Goal: Task Accomplishment & Management: Manage account settings

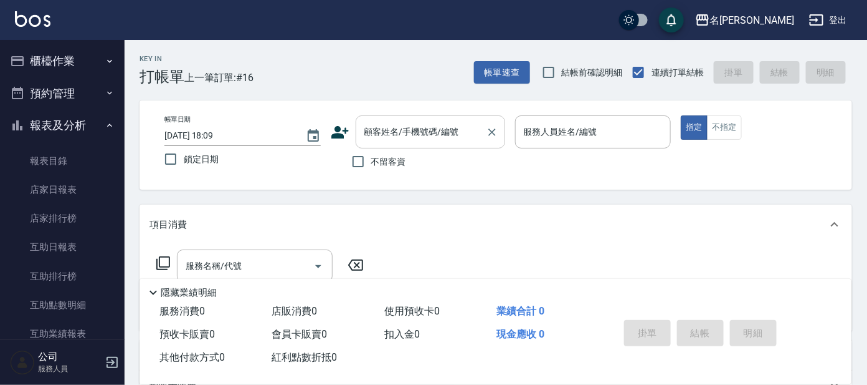
click at [416, 128] on input "顧客姓名/手機號碼/編號" at bounding box center [421, 132] width 120 height 22
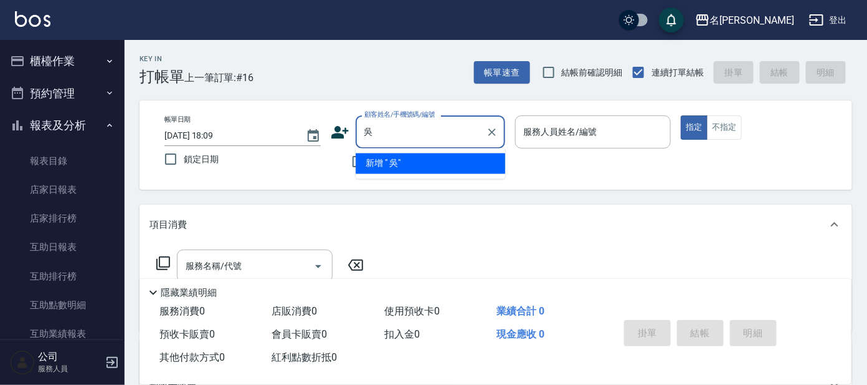
click at [406, 136] on input "吳" at bounding box center [421, 132] width 120 height 22
click at [373, 130] on input "吳" at bounding box center [421, 132] width 120 height 22
click at [361, 134] on input "吳" at bounding box center [421, 132] width 120 height 22
click at [366, 134] on input "吳" at bounding box center [421, 132] width 120 height 22
click at [377, 129] on input "吳" at bounding box center [421, 132] width 120 height 22
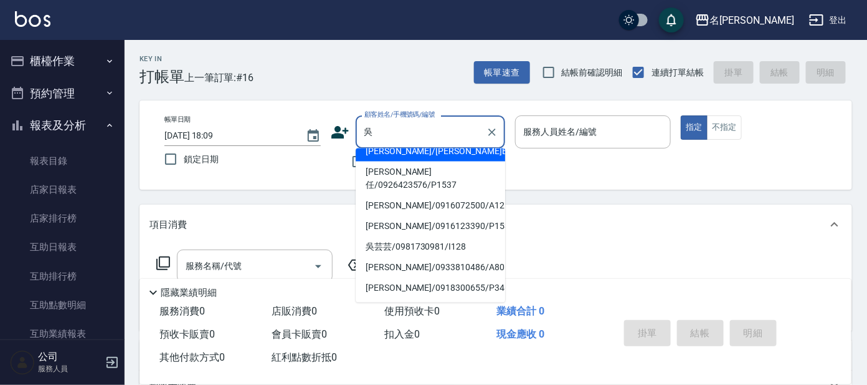
scroll to position [155, 0]
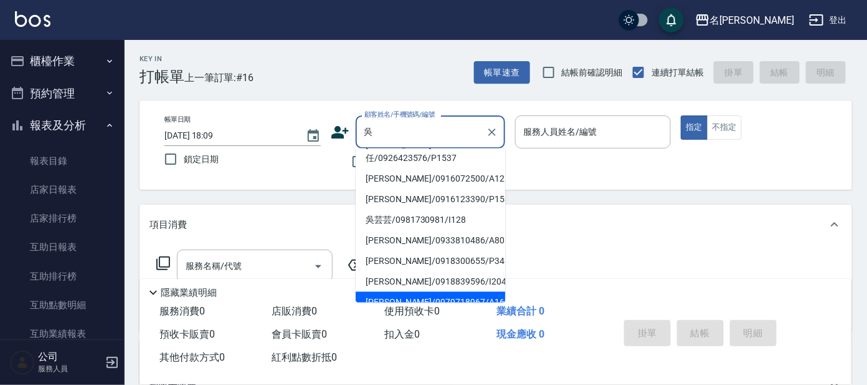
drag, startPoint x: 456, startPoint y: 275, endPoint x: 461, endPoint y: 267, distance: 9.9
click at [456, 292] on li "[PERSON_NAME]/0979718967/A160" at bounding box center [431, 302] width 150 height 21
type input "[PERSON_NAME]/0979718967/A160"
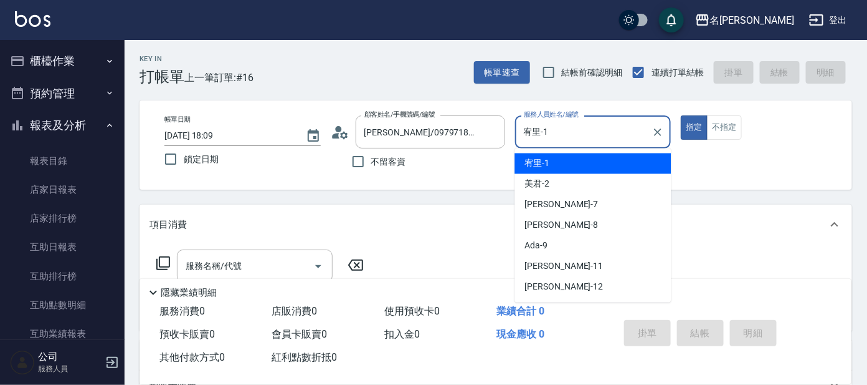
click at [616, 134] on input "宥里-1" at bounding box center [584, 132] width 127 height 22
click at [597, 170] on div "宥里 -1" at bounding box center [593, 163] width 156 height 21
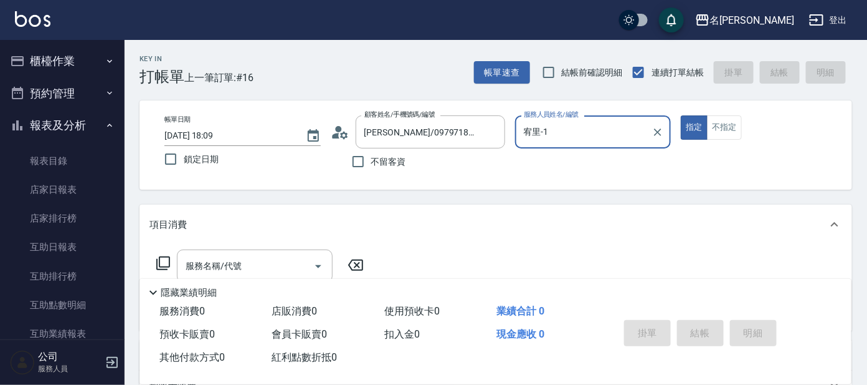
click at [596, 114] on div "帳單日期 2025/10/14 18:09 鎖定日期 顧客姓名/手機號碼/編號 吳潔蒂/0979718967/A160 顧客姓名/手機號碼/編號 不留客資 服…" at bounding box center [496, 144] width 713 height 89
click at [592, 136] on input "宥里-1" at bounding box center [584, 132] width 127 height 22
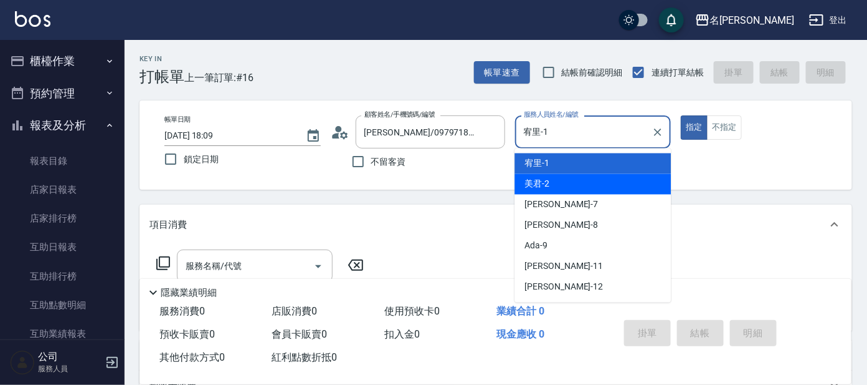
drag, startPoint x: 583, startPoint y: 184, endPoint x: 601, endPoint y: 163, distance: 28.3
click at [584, 184] on div "美君 -2" at bounding box center [593, 184] width 156 height 21
type input "美君-2"
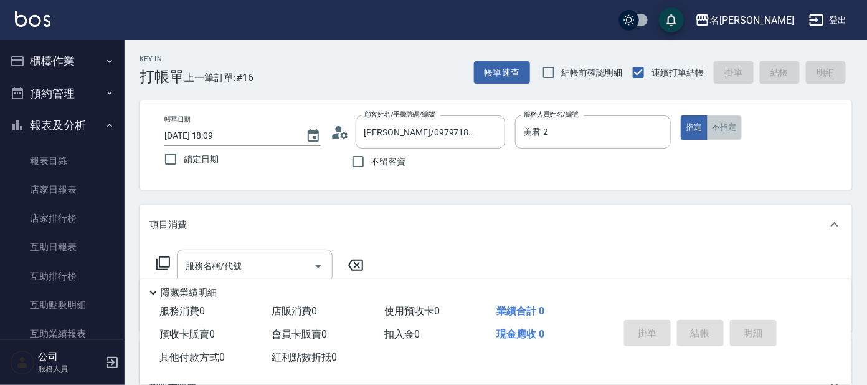
click at [715, 127] on button "不指定" at bounding box center [724, 127] width 35 height 24
click at [161, 261] on icon at bounding box center [163, 263] width 15 height 15
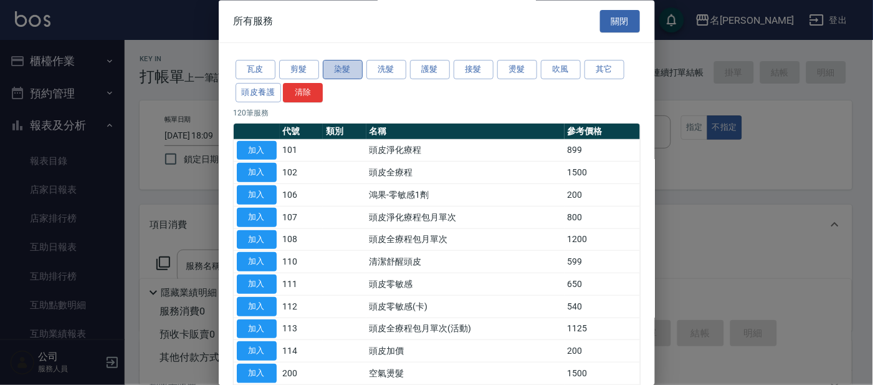
click at [342, 71] on button "染髮" at bounding box center [343, 69] width 40 height 19
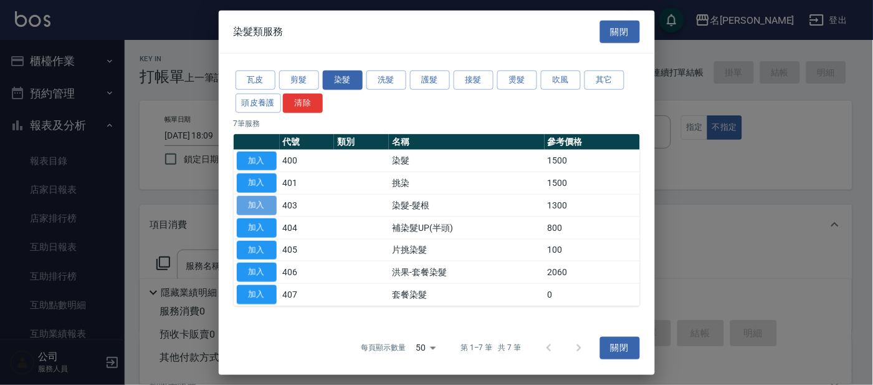
click at [264, 200] on button "加入" at bounding box center [257, 205] width 40 height 19
type input "染髮-髮根(403)"
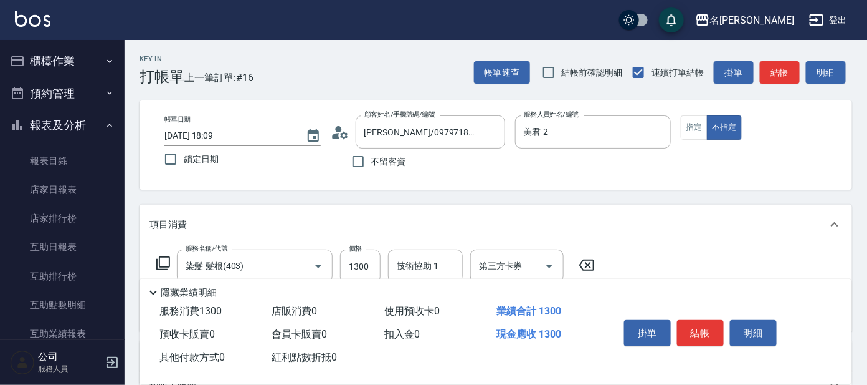
click at [160, 261] on icon at bounding box center [163, 263] width 15 height 15
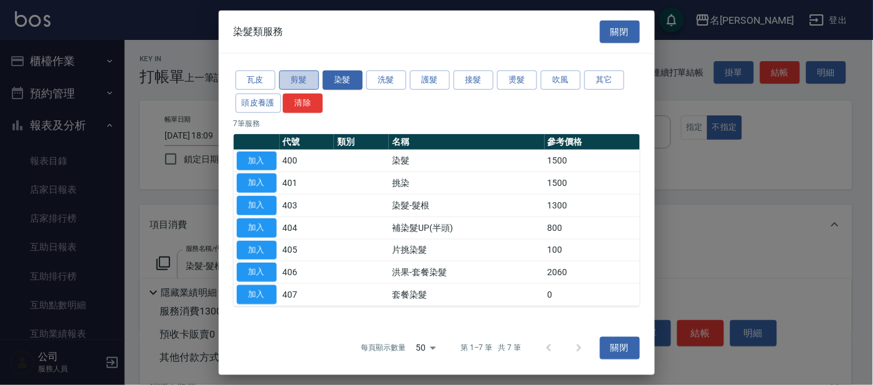
click at [295, 74] on button "剪髮" at bounding box center [299, 79] width 40 height 19
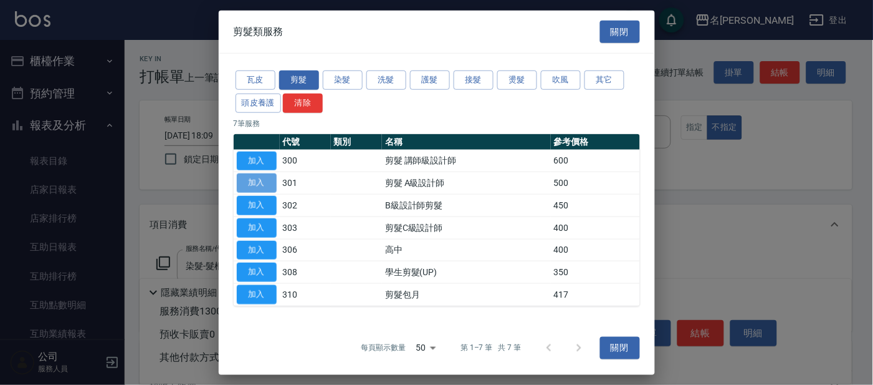
click at [247, 176] on button "加入" at bounding box center [257, 182] width 40 height 19
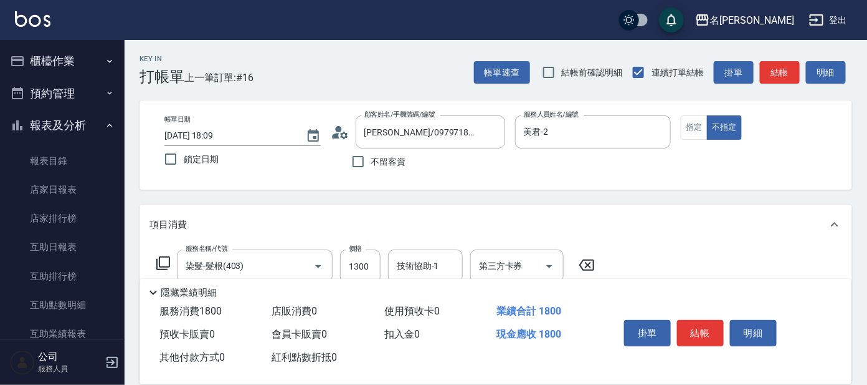
click at [163, 256] on icon at bounding box center [163, 263] width 15 height 15
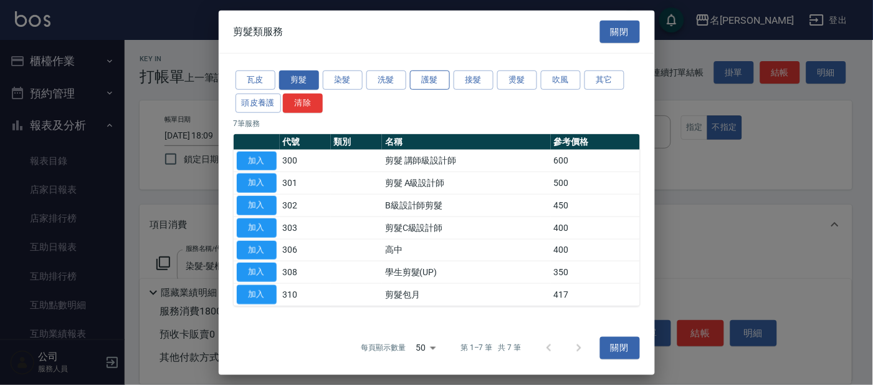
click at [420, 79] on button "護髮" at bounding box center [430, 79] width 40 height 19
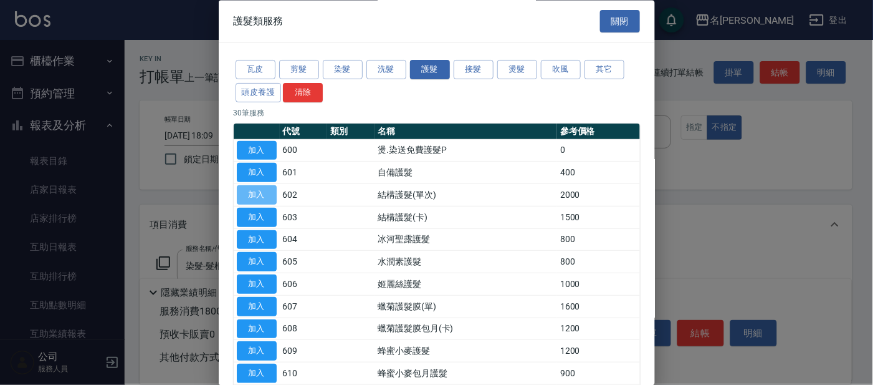
drag, startPoint x: 259, startPoint y: 193, endPoint x: 267, endPoint y: 184, distance: 11.5
click at [262, 193] on button "加入" at bounding box center [257, 195] width 40 height 19
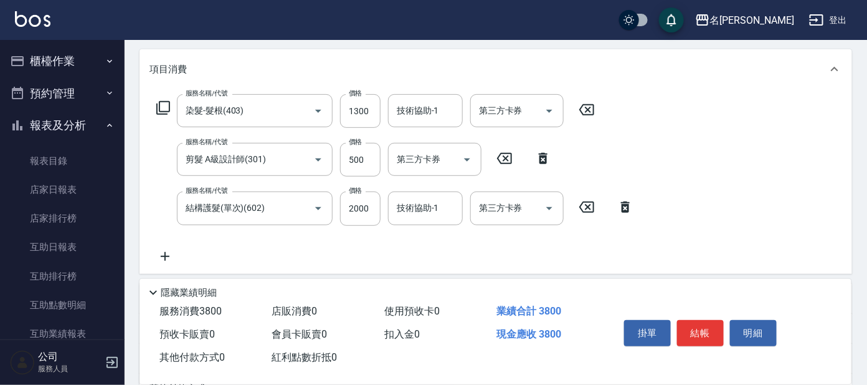
click at [168, 103] on icon at bounding box center [163, 107] width 15 height 15
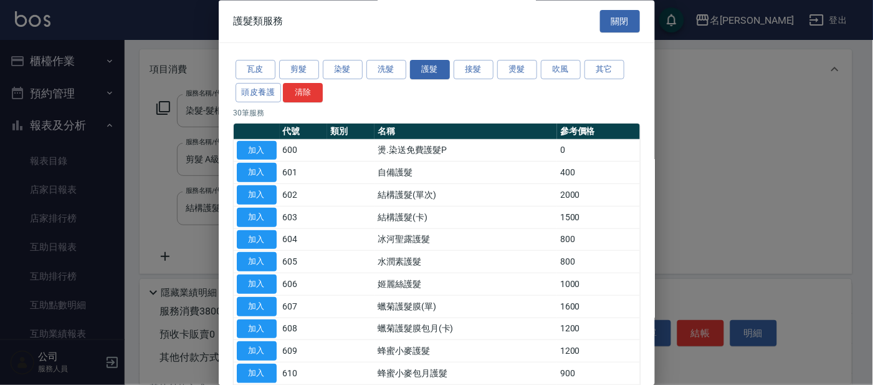
drag, startPoint x: 616, startPoint y: 19, endPoint x: 623, endPoint y: 16, distance: 8.4
click at [618, 17] on button "關閉" at bounding box center [620, 21] width 40 height 23
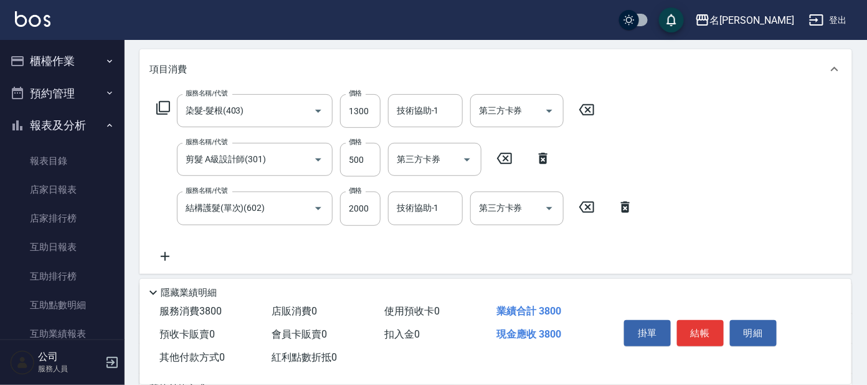
click at [169, 104] on icon at bounding box center [163, 108] width 14 height 14
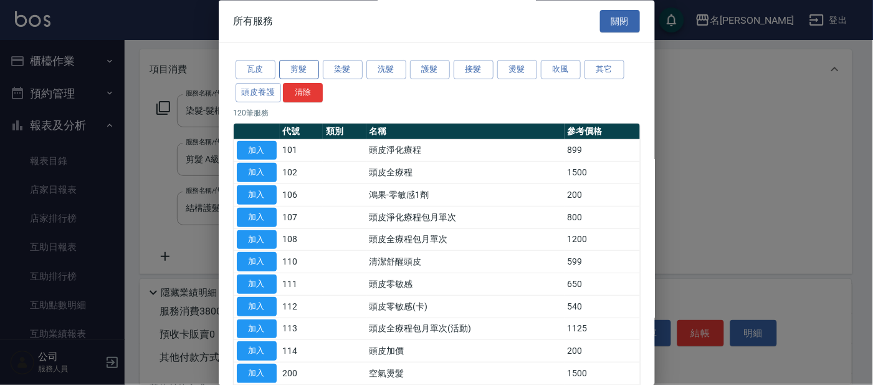
click at [292, 70] on button "剪髮" at bounding box center [299, 69] width 40 height 19
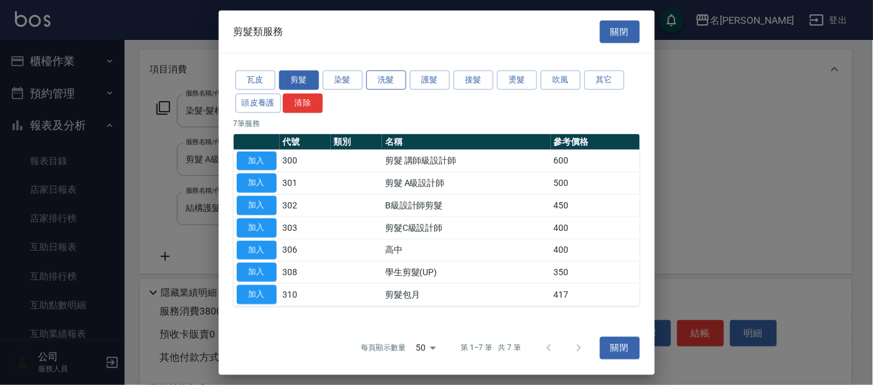
click at [391, 80] on button "洗髮" at bounding box center [386, 79] width 40 height 19
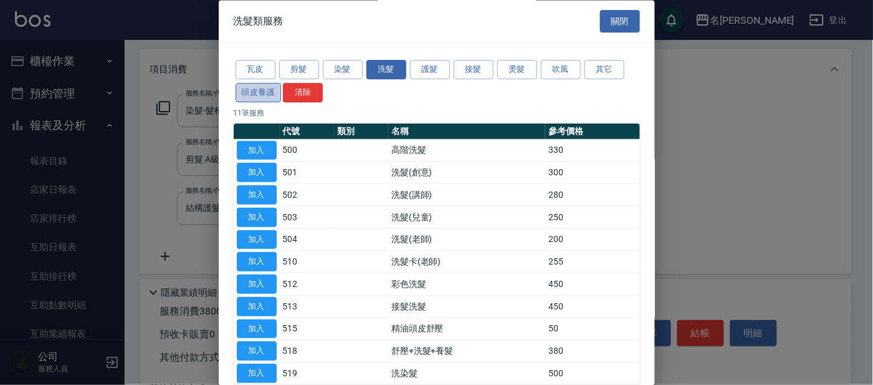
click at [242, 92] on button "頭皮養護" at bounding box center [259, 92] width 46 height 19
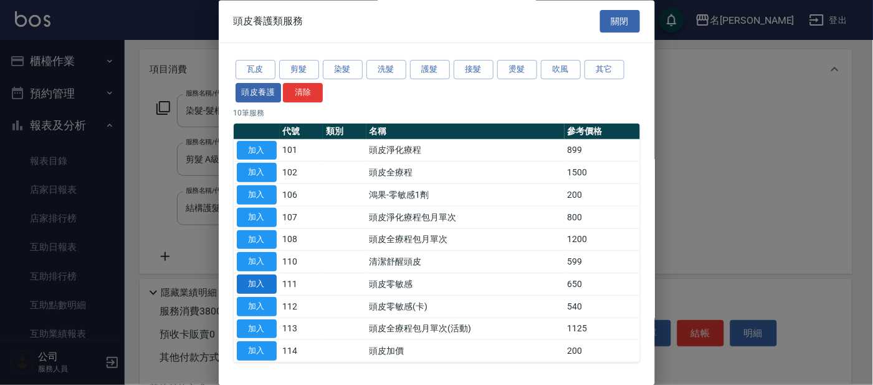
click at [246, 277] on button "加入" at bounding box center [257, 284] width 40 height 19
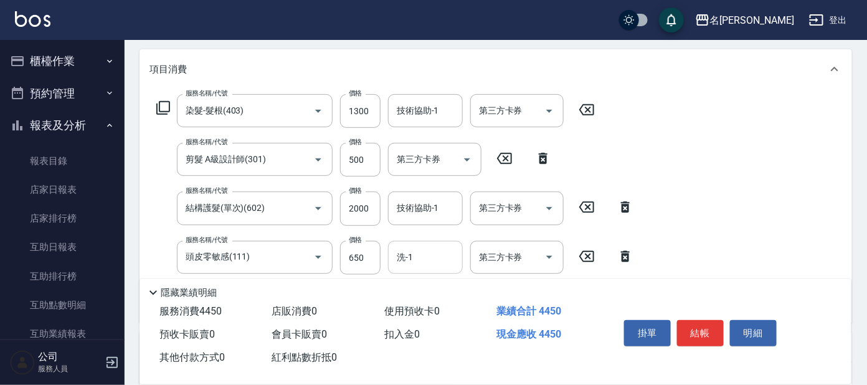
click at [413, 254] on input "洗-1" at bounding box center [426, 257] width 64 height 22
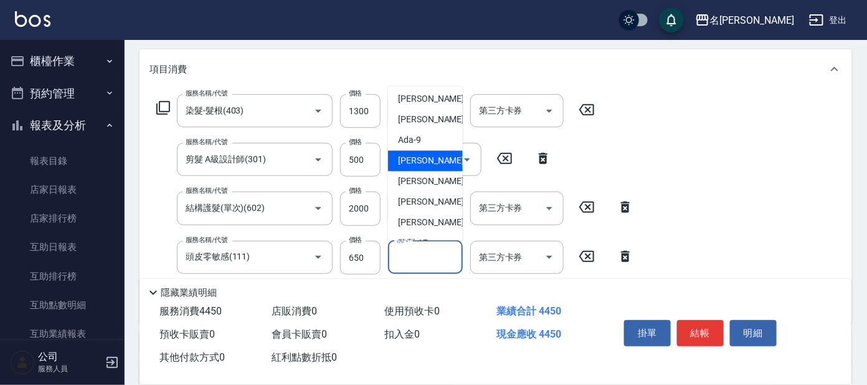
scroll to position [77, 0]
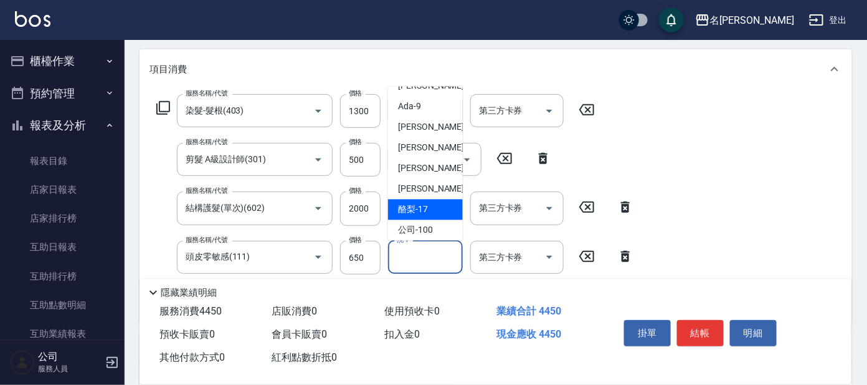
click at [450, 208] on div "酪梨 -17" at bounding box center [425, 209] width 75 height 21
type input "酪梨-17"
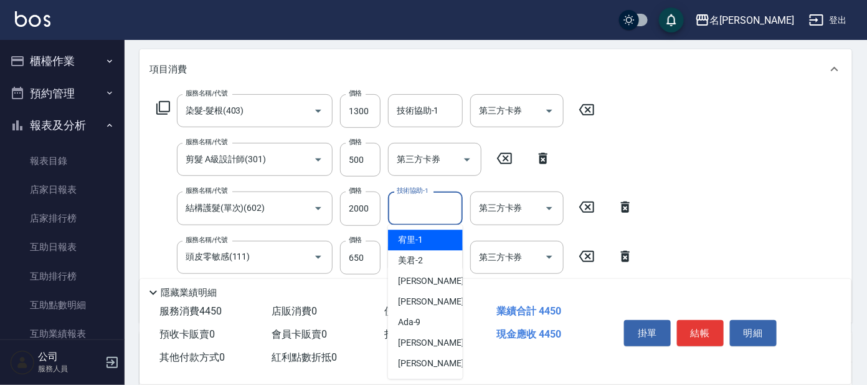
click at [438, 209] on input "技術協助-1" at bounding box center [426, 208] width 64 height 22
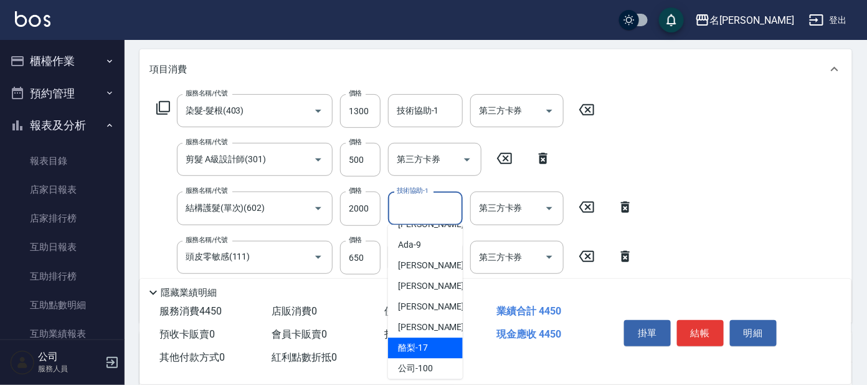
click at [432, 340] on div "酪梨 -17" at bounding box center [425, 348] width 75 height 21
type input "酪梨-17"
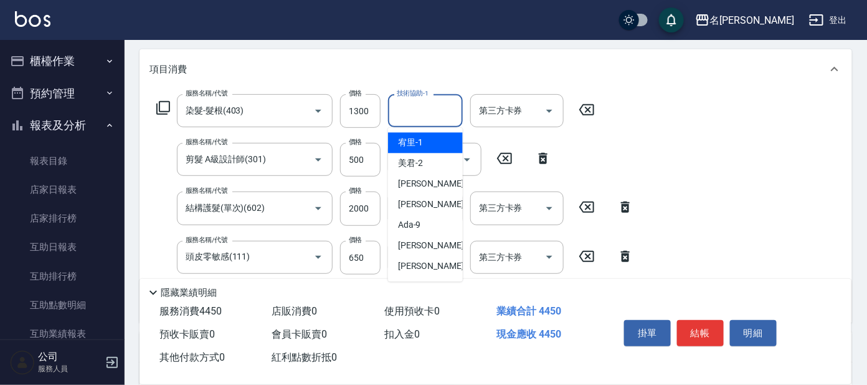
click at [429, 112] on input "技術協助-1" at bounding box center [426, 111] width 64 height 22
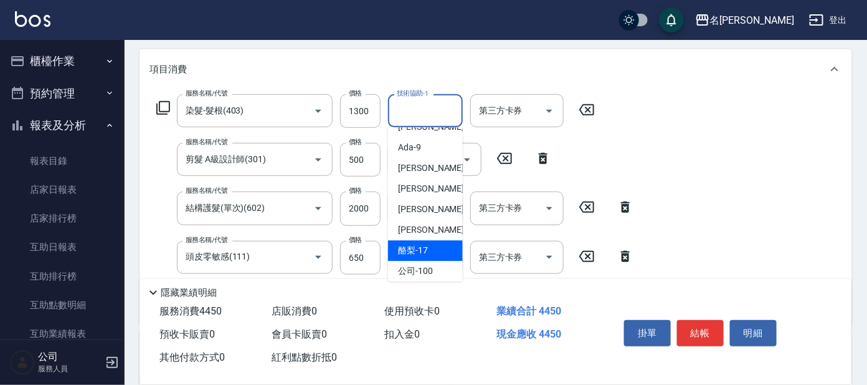
click at [424, 248] on span "酪梨 -17" at bounding box center [413, 250] width 30 height 13
type input "酪梨-17"
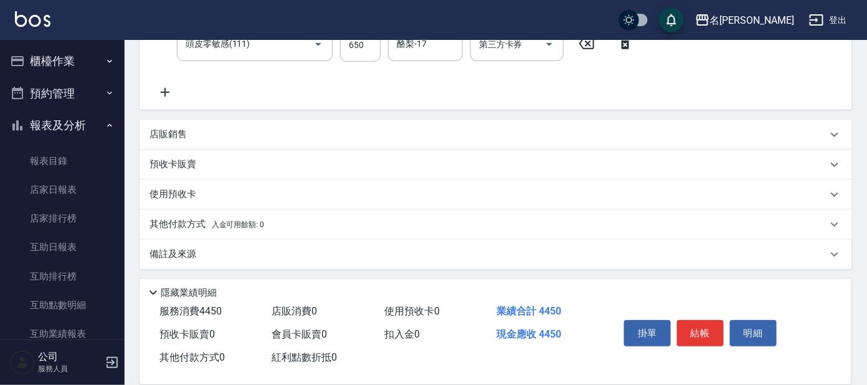
scroll to position [368, 0]
drag, startPoint x: 201, startPoint y: 125, endPoint x: 181, endPoint y: 130, distance: 20.6
click at [196, 126] on div "店販銷售" at bounding box center [496, 134] width 713 height 30
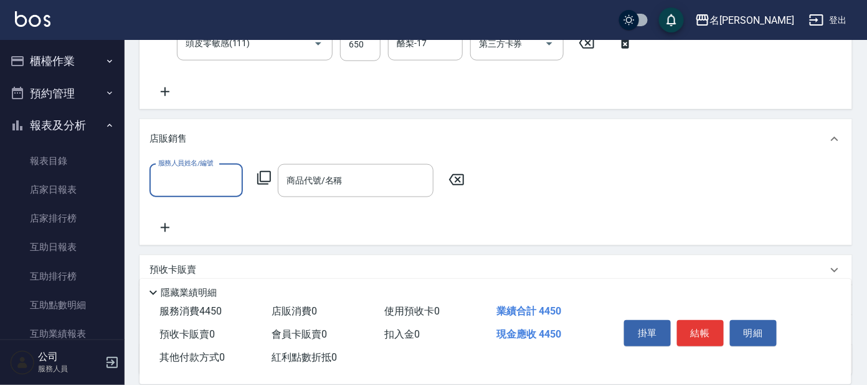
scroll to position [0, 0]
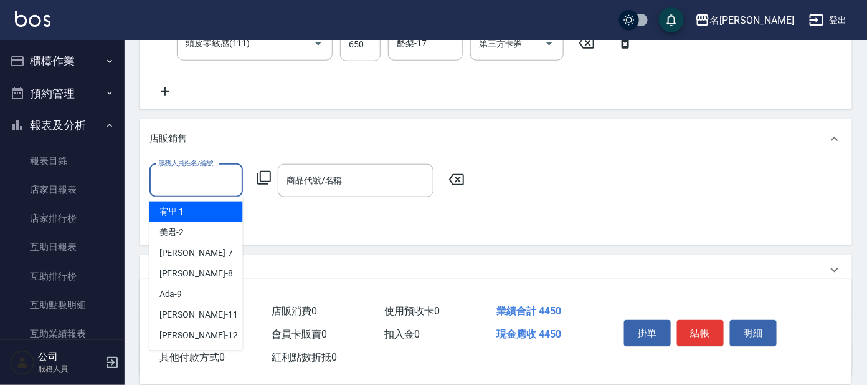
click at [193, 178] on input "服務人員姓名/編號" at bounding box center [196, 181] width 82 height 22
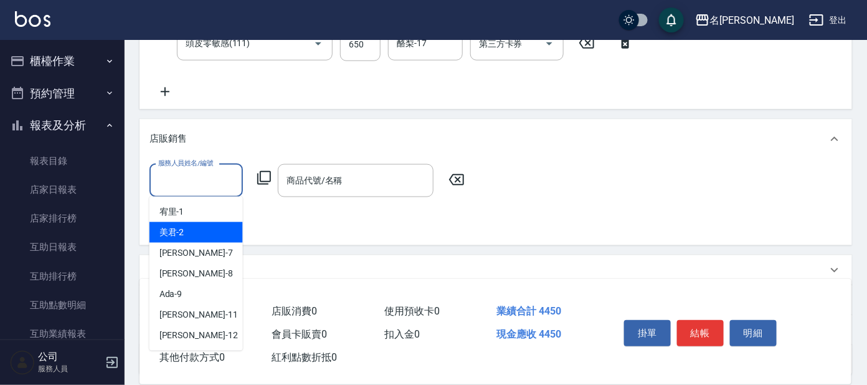
click at [221, 232] on div "美君 -2" at bounding box center [196, 232] width 93 height 21
type input "美君-2"
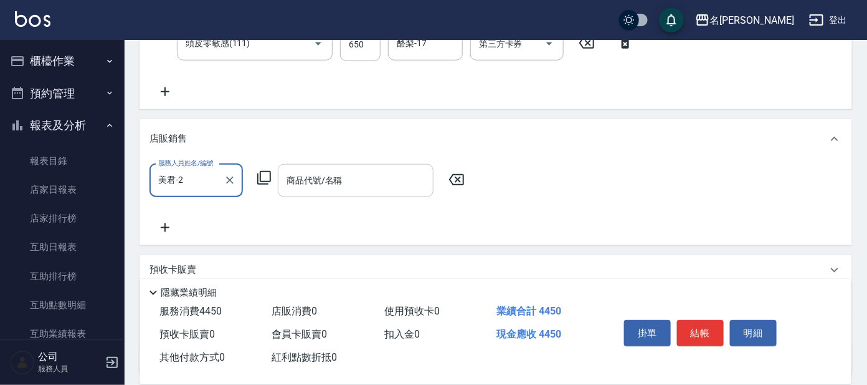
click at [325, 176] on div "商品代號/名稱 商品代號/名稱" at bounding box center [356, 180] width 156 height 33
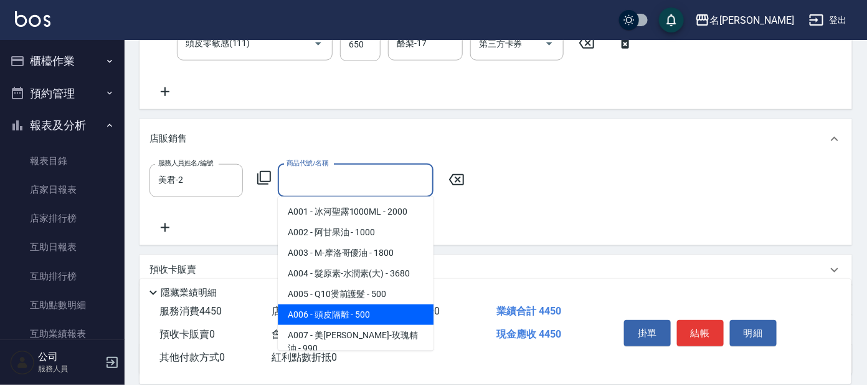
drag, startPoint x: 380, startPoint y: 311, endPoint x: 394, endPoint y: 269, distance: 44.9
click at [380, 309] on span "A006 - 頭皮隔離 - 500" at bounding box center [356, 314] width 156 height 21
type input "頭皮隔離"
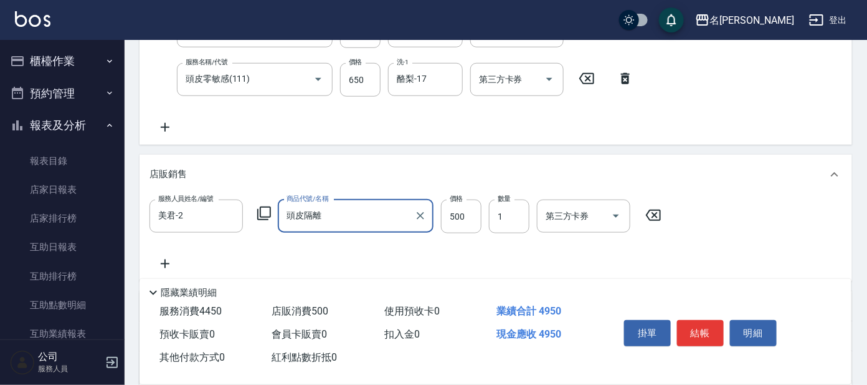
scroll to position [368, 0]
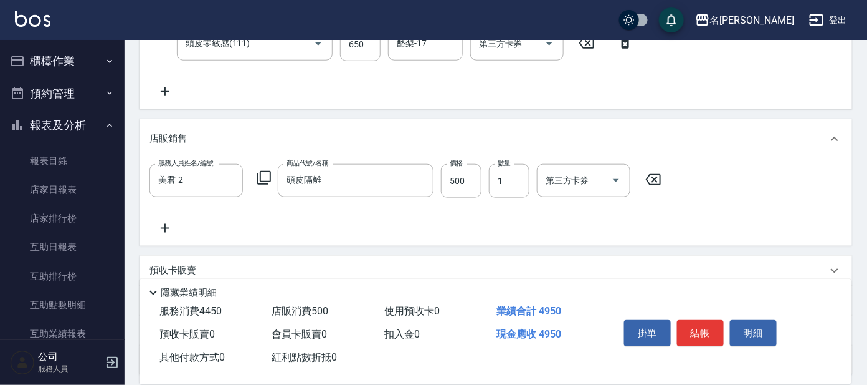
drag, startPoint x: 703, startPoint y: 318, endPoint x: 618, endPoint y: 299, distance: 87.1
click at [702, 315] on div "掛單 結帳 明細" at bounding box center [700, 334] width 163 height 39
click at [702, 320] on button "結帳" at bounding box center [700, 333] width 47 height 26
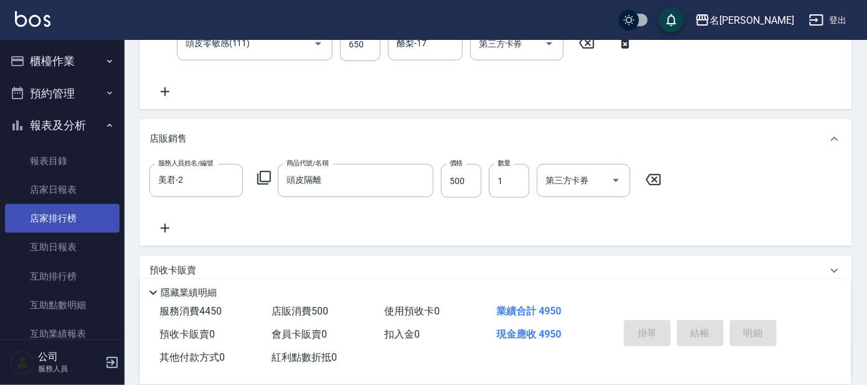
type input "2025/10/14 19:37"
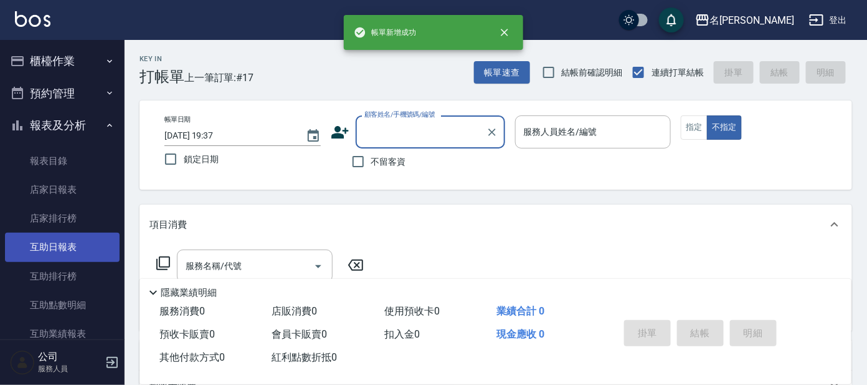
click at [65, 241] on link "互助日報表" at bounding box center [62, 246] width 115 height 29
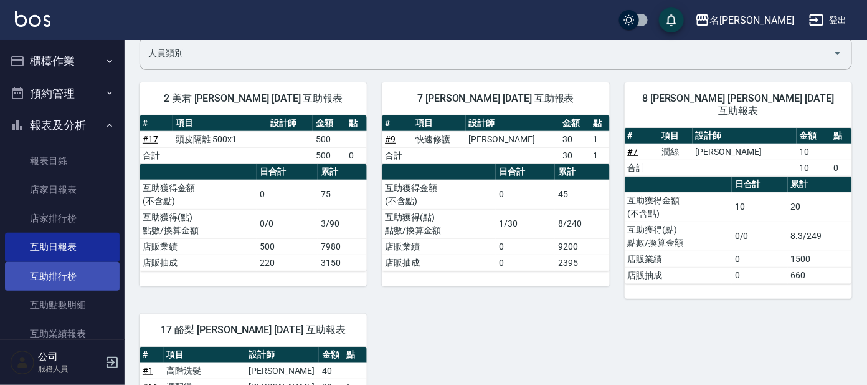
scroll to position [77, 0]
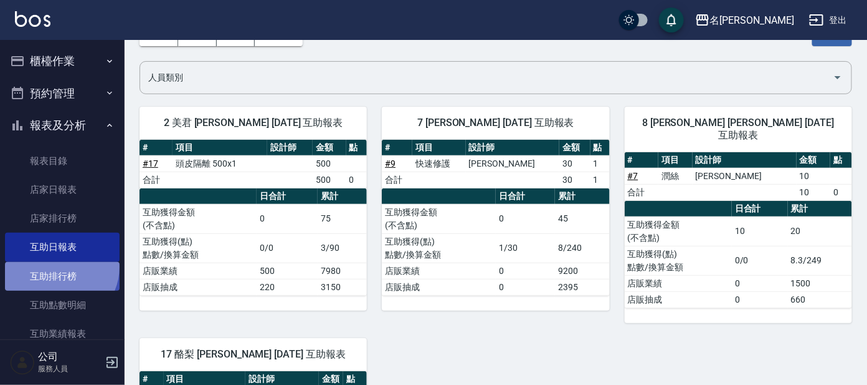
click at [59, 266] on link "互助排行榜" at bounding box center [62, 276] width 115 height 29
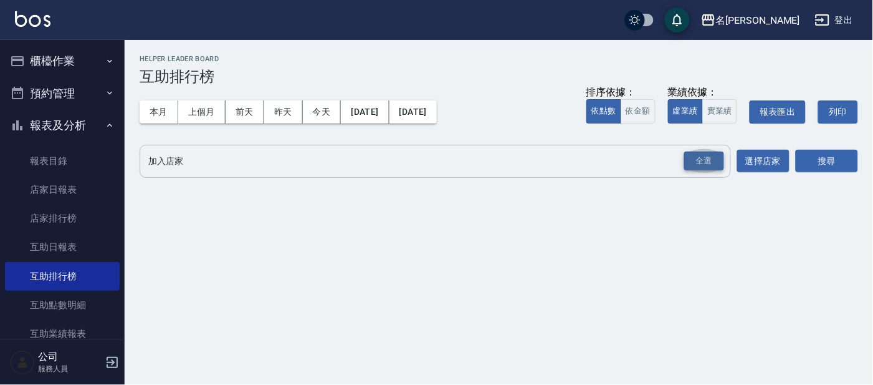
drag, startPoint x: 699, startPoint y: 171, endPoint x: 704, endPoint y: 165, distance: 8.9
click at [697, 170] on button "全選" at bounding box center [704, 161] width 45 height 24
drag, startPoint x: 709, startPoint y: 163, endPoint x: 782, endPoint y: 143, distance: 76.0
click at [709, 163] on div "全選" at bounding box center [704, 160] width 40 height 19
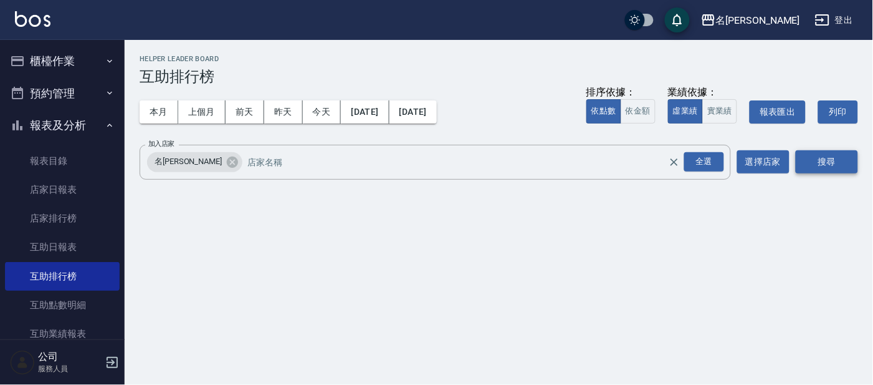
click at [821, 163] on button "搜尋" at bounding box center [827, 161] width 62 height 23
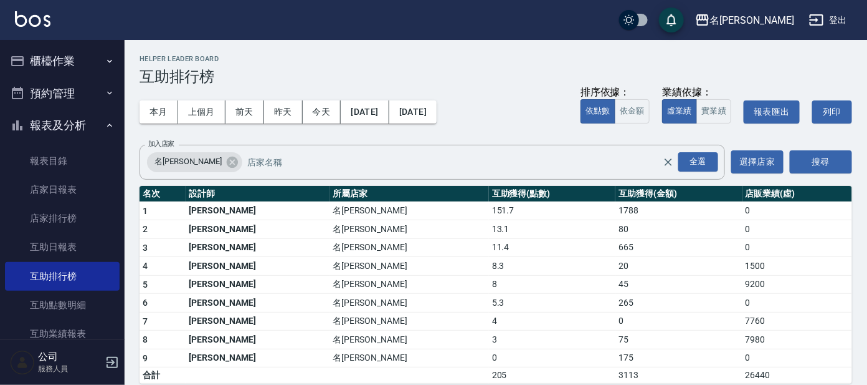
click at [45, 54] on button "櫃檯作業" at bounding box center [62, 61] width 115 height 32
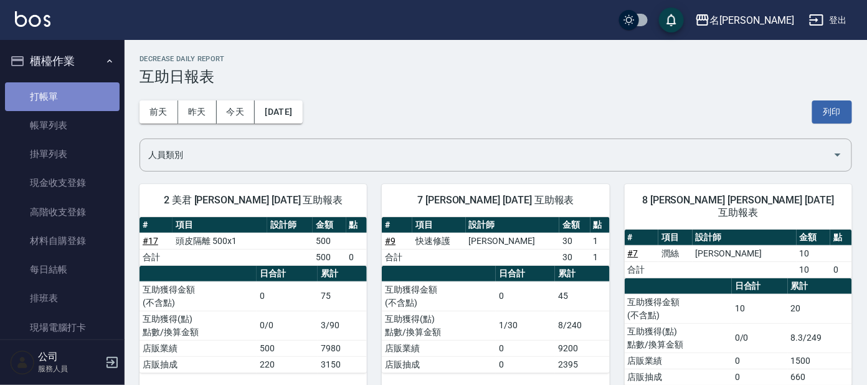
click at [64, 82] on link "打帳單" at bounding box center [62, 96] width 115 height 29
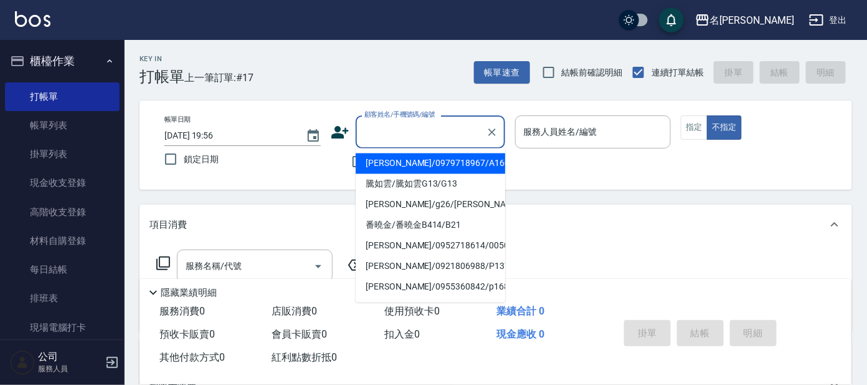
click at [417, 133] on input "顧客姓名/手機號碼/編號" at bounding box center [421, 132] width 120 height 22
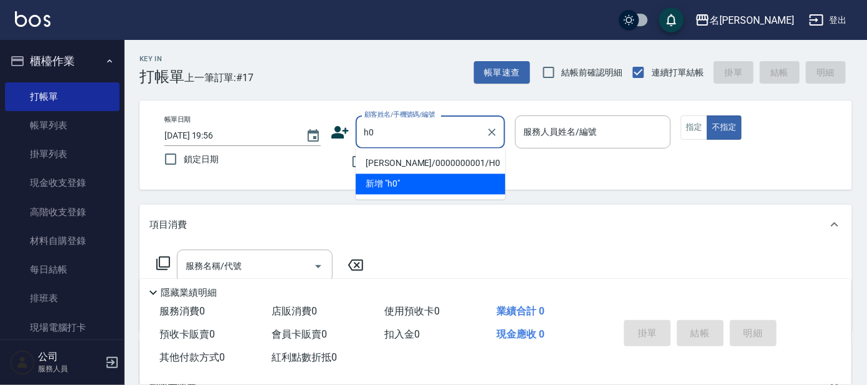
click at [440, 157] on li "[PERSON_NAME]/0000000001/H0" at bounding box center [431, 163] width 150 height 21
type input "[PERSON_NAME]/0000000001/H0"
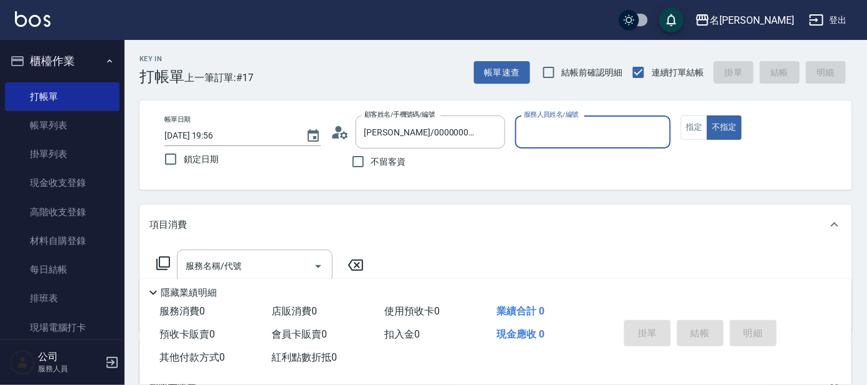
type input "亞璇-8"
click at [574, 131] on input "亞璇-8" at bounding box center [584, 132] width 127 height 22
click at [763, 183] on div "帳單日期 2025/10/14 19:56 鎖定日期 顧客姓名/手機號碼/編號 淼淼/0000000001/H0 顧客姓名/手機號碼/編號 不留客資 服務人員…" at bounding box center [496, 144] width 713 height 89
click at [163, 258] on icon at bounding box center [163, 263] width 15 height 15
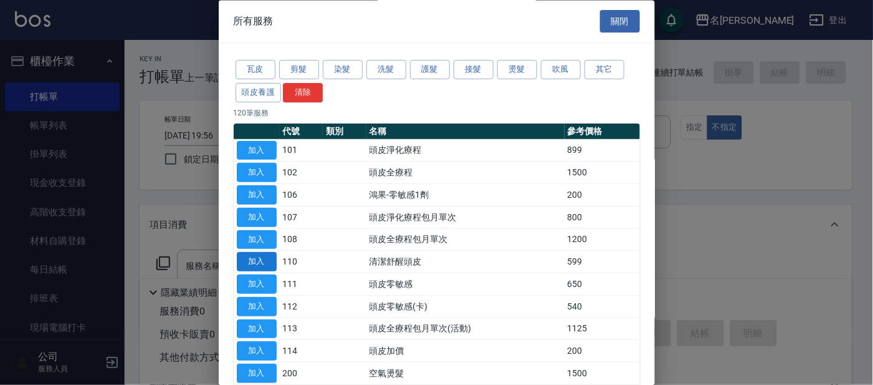
click at [260, 262] on button "加入" at bounding box center [257, 261] width 40 height 19
type input "清潔舒醒頭皮(110)"
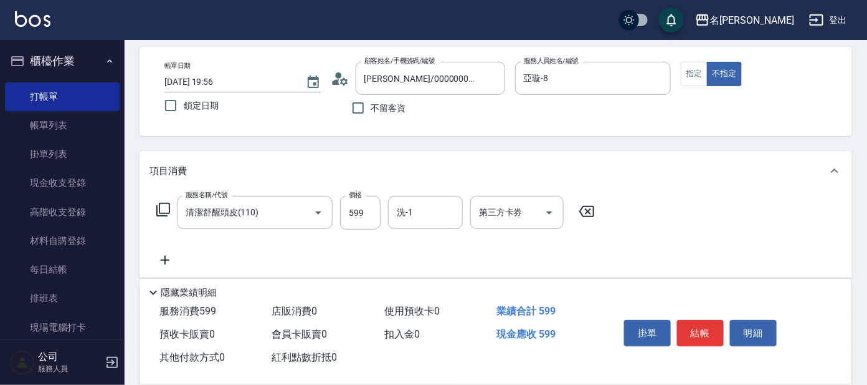
scroll to position [77, 0]
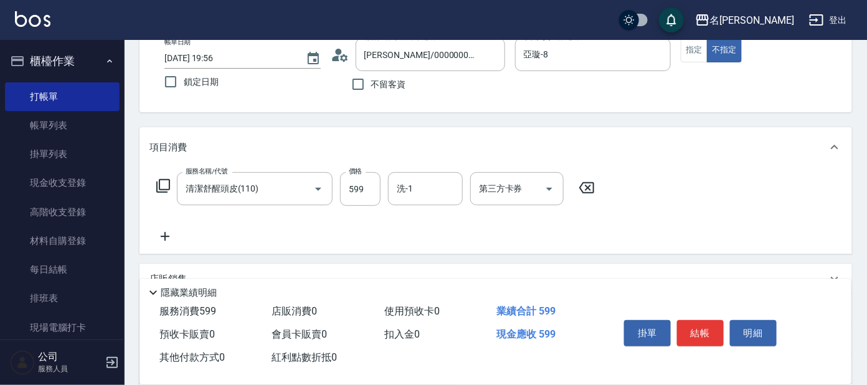
click at [163, 181] on icon at bounding box center [163, 185] width 15 height 15
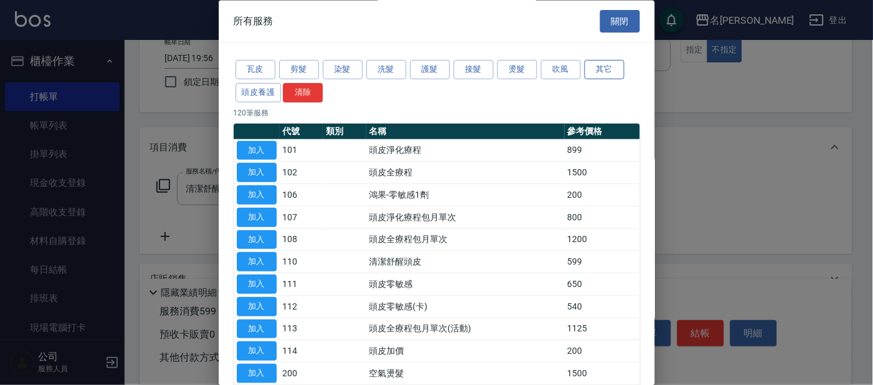
click at [602, 69] on button "其它" at bounding box center [605, 69] width 40 height 19
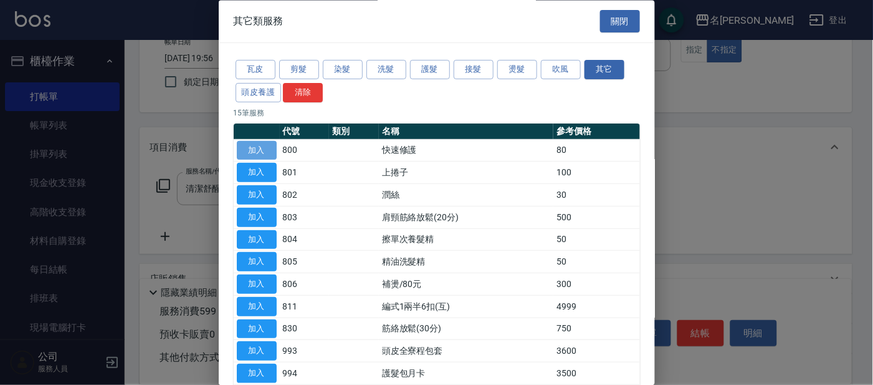
click at [265, 147] on button "加入" at bounding box center [257, 150] width 40 height 19
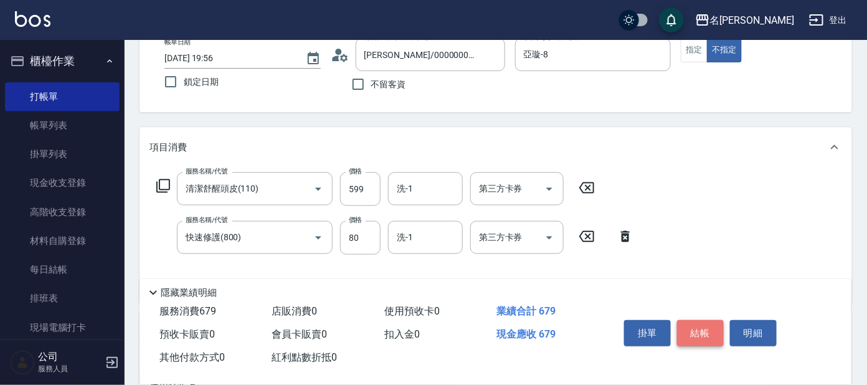
click at [707, 330] on button "結帳" at bounding box center [700, 333] width 47 height 26
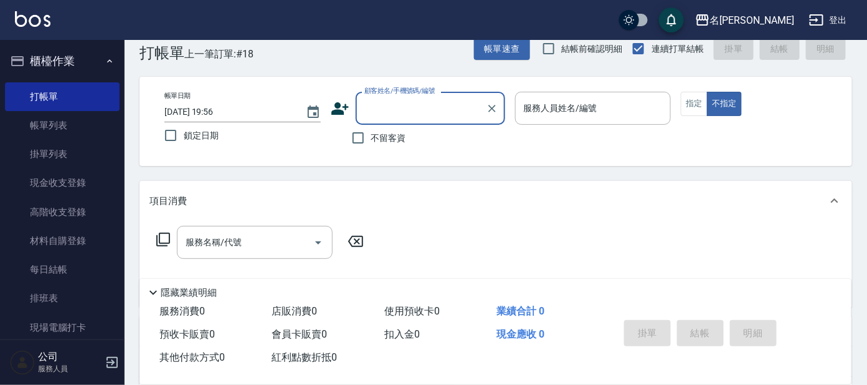
scroll to position [0, 0]
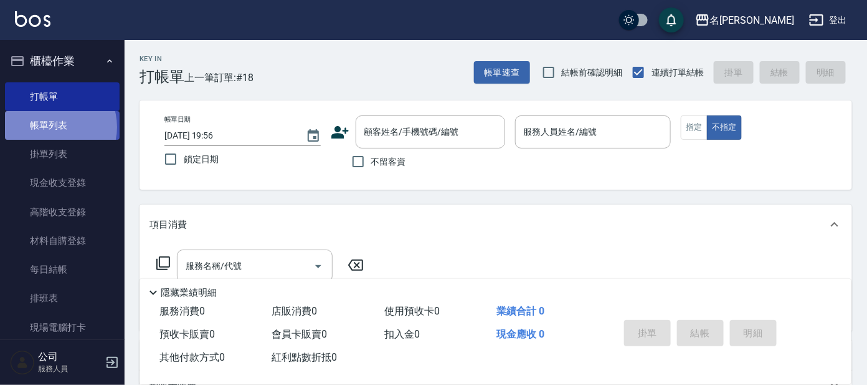
click at [53, 127] on link "帳單列表" at bounding box center [62, 125] width 115 height 29
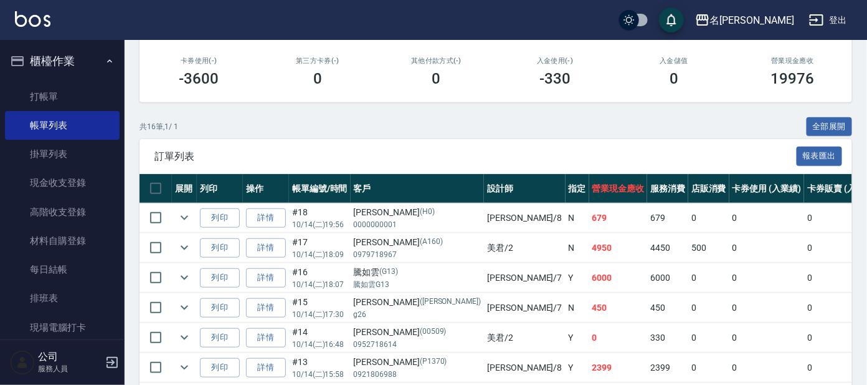
scroll to position [155, 0]
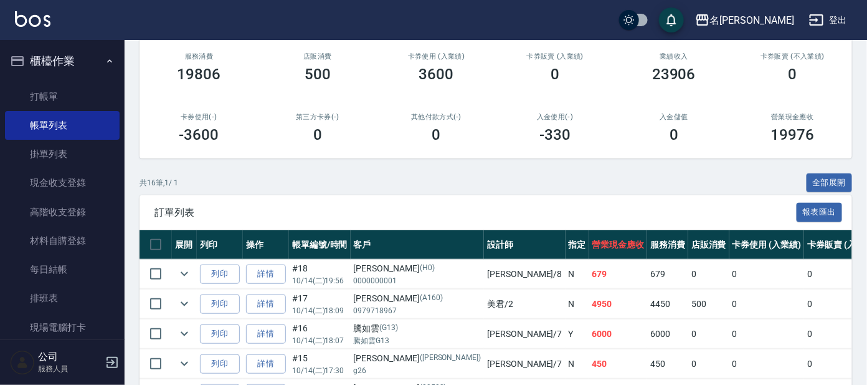
drag, startPoint x: 396, startPoint y: 44, endPoint x: 307, endPoint y: 44, distance: 89.1
click at [307, 44] on div "服務消費 19806 店販消費 500 卡券使用 (入業績) 3600 卡券販賣 (入業績) 0 業績收入 23906 卡券販賣 (不入業績) 0 卡券使用(…" at bounding box center [496, 97] width 713 height 121
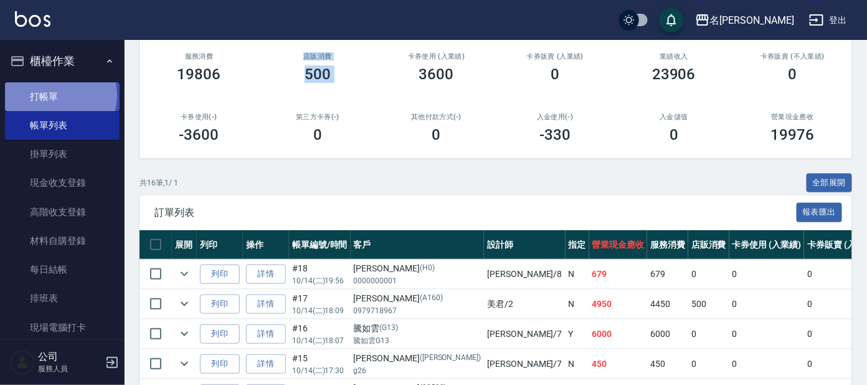
click at [57, 93] on link "打帳單" at bounding box center [62, 96] width 115 height 29
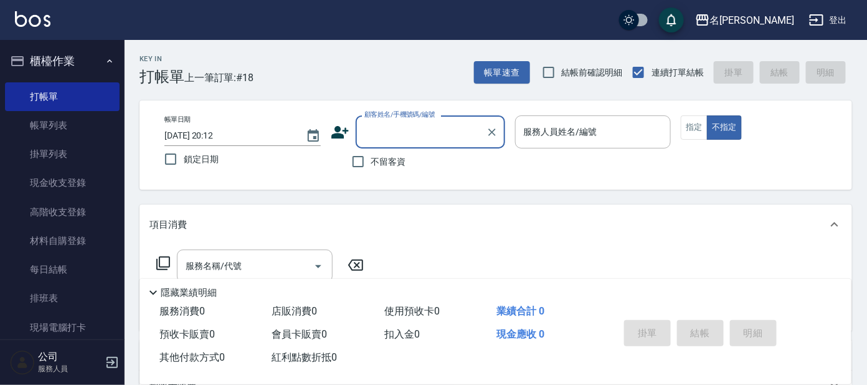
click at [404, 138] on input "顧客姓名/手機號碼/編號" at bounding box center [421, 132] width 120 height 22
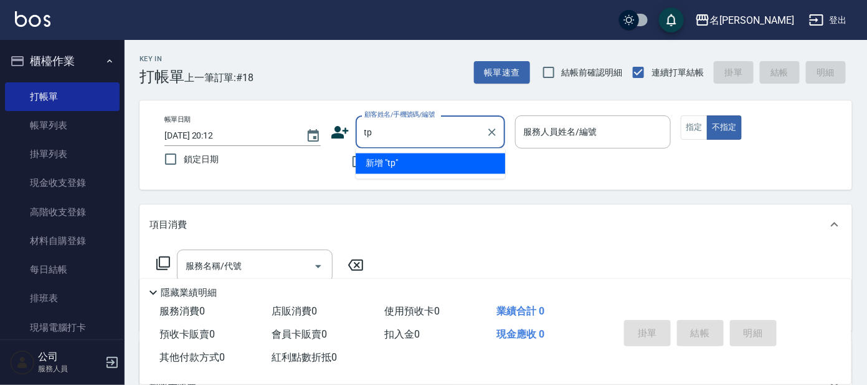
type input "t"
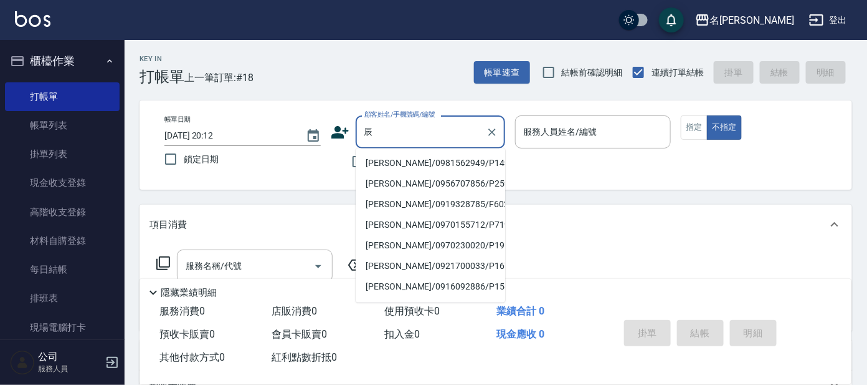
type input "陳"
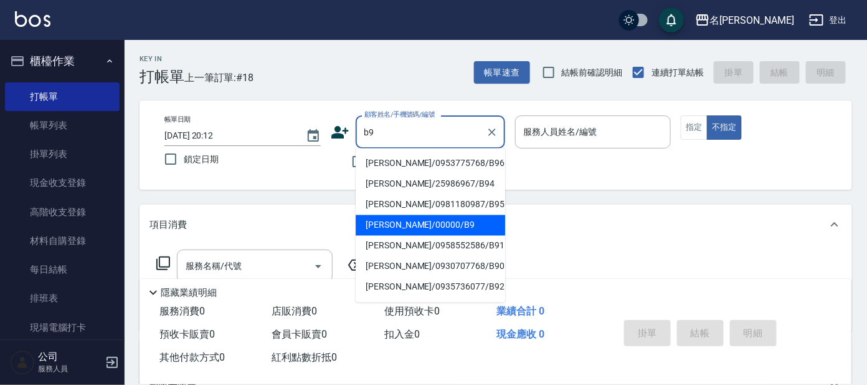
click at [394, 234] on li "[PERSON_NAME]/00000/B9" at bounding box center [431, 225] width 150 height 21
type input "[PERSON_NAME]/00000/B9"
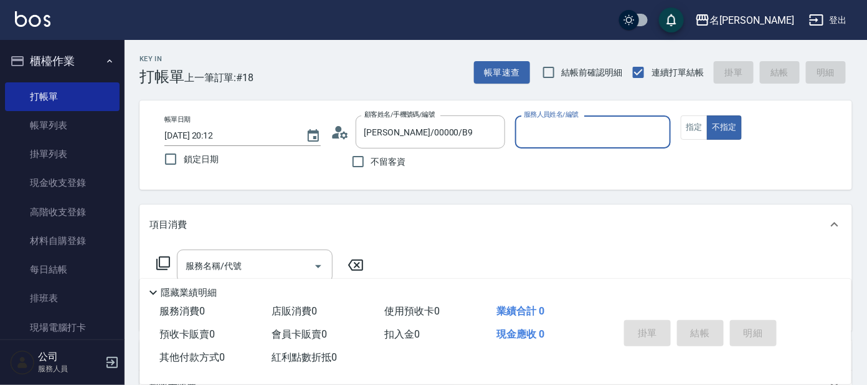
type input "美君-2"
click at [608, 135] on input "美君-2" at bounding box center [584, 132] width 127 height 22
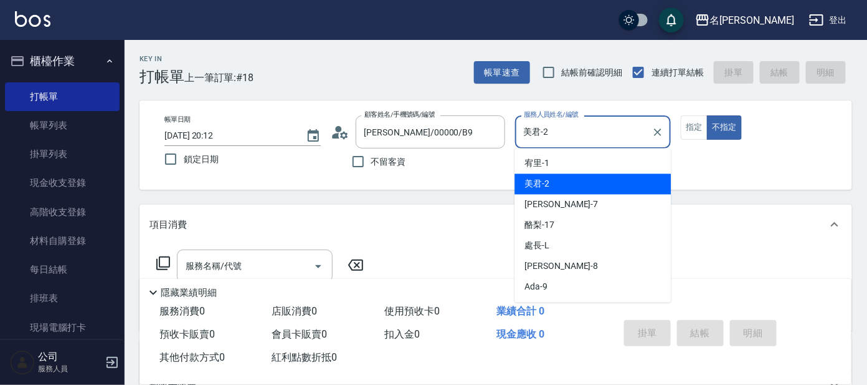
click at [689, 141] on div "帳單日期 2025/10/14 20:12 鎖定日期 顧客姓名/手機號碼/編號 陳奕愷/00000/B9 顧客姓名/手機號碼/編號 不留客資 服務人員姓名/編…" at bounding box center [496, 144] width 683 height 59
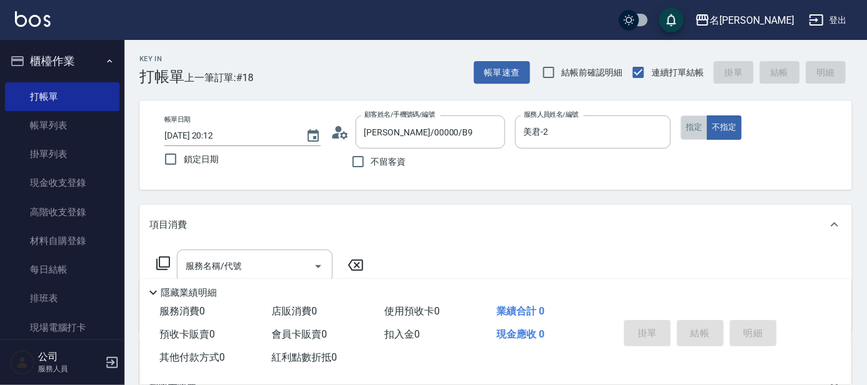
drag, startPoint x: 697, startPoint y: 127, endPoint x: 555, endPoint y: 188, distance: 153.8
click at [695, 130] on button "指定" at bounding box center [694, 127] width 27 height 24
click at [229, 260] on input "服務名稱/代號" at bounding box center [246, 266] width 126 height 22
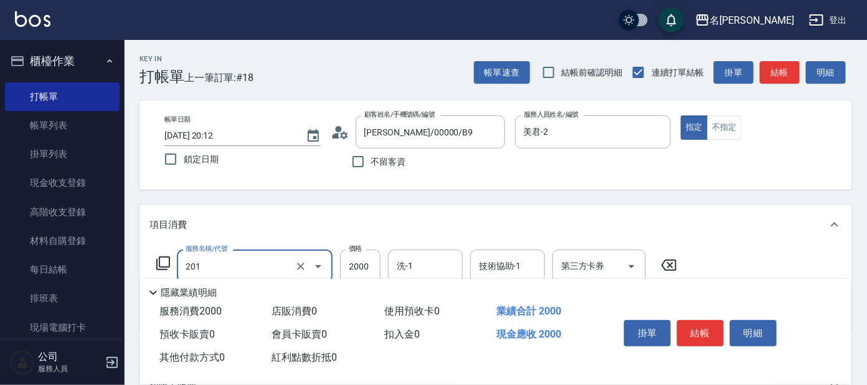
type input "金髮兒質感3劑(201)"
type input "3000"
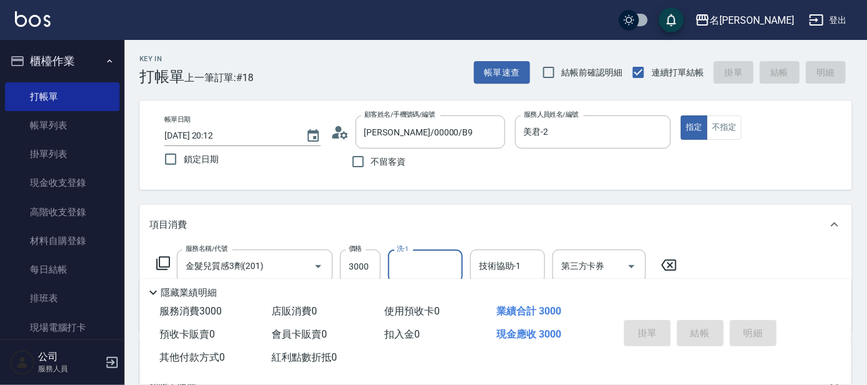
type input "2025/10/14 20:13"
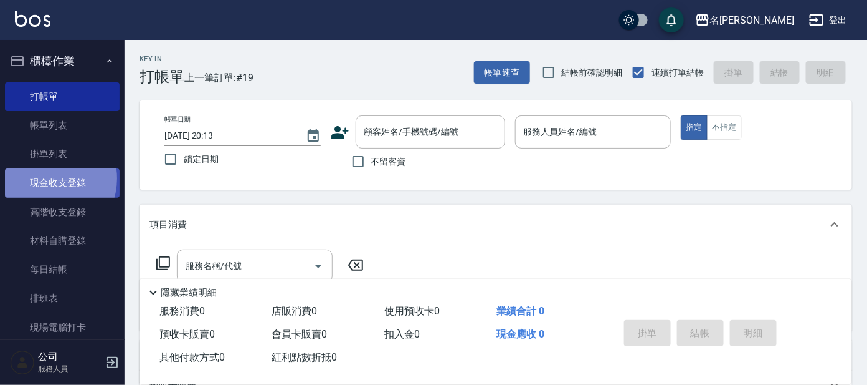
click at [45, 178] on link "現金收支登錄" at bounding box center [62, 182] width 115 height 29
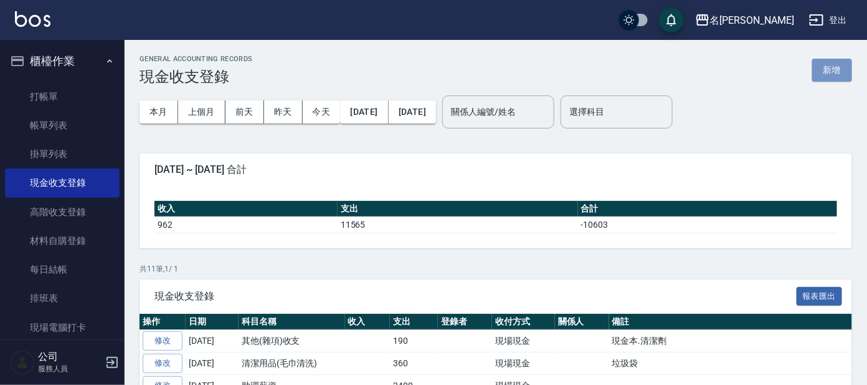
click at [839, 59] on button "新增" at bounding box center [833, 70] width 40 height 23
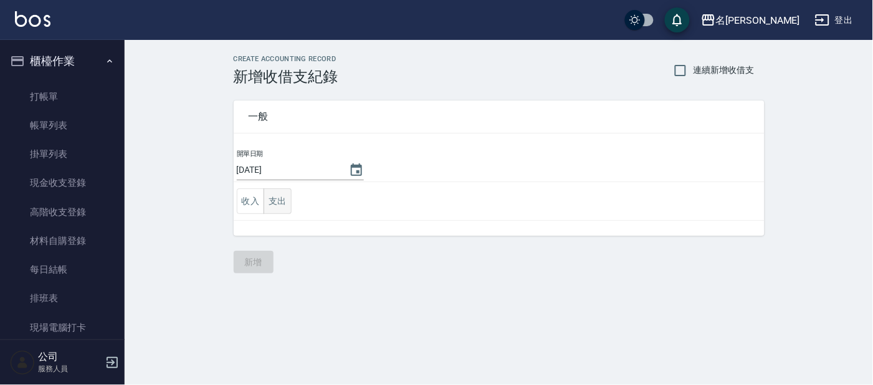
click at [273, 204] on button "支出" at bounding box center [278, 201] width 28 height 26
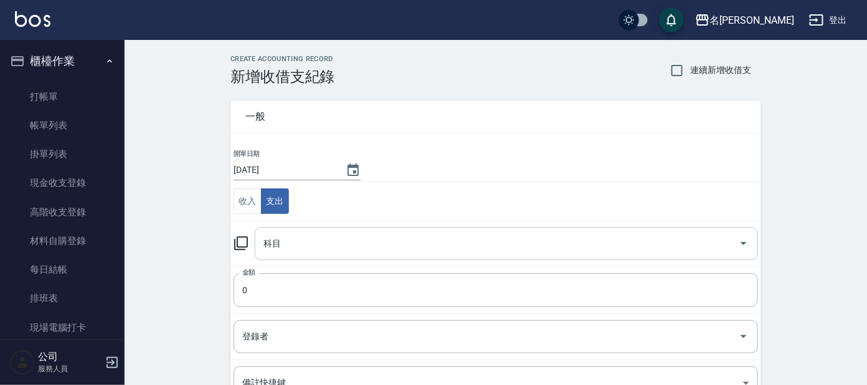
click at [302, 246] on input "科目" at bounding box center [497, 243] width 474 height 22
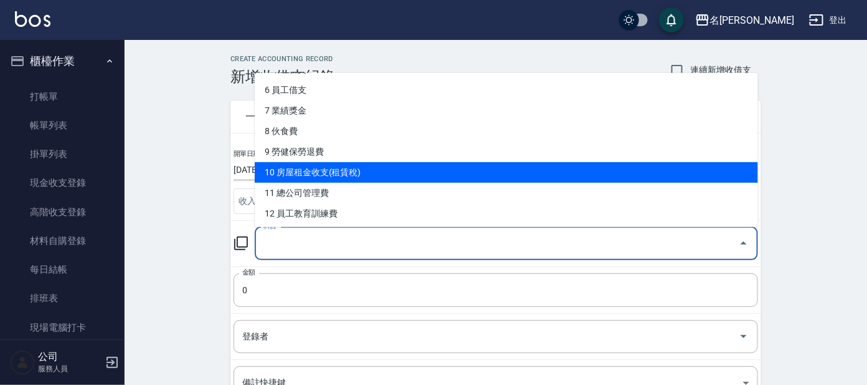
scroll to position [155, 0]
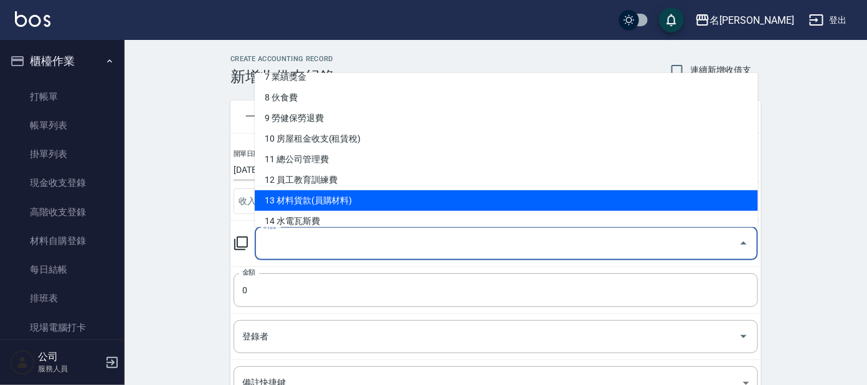
click at [381, 197] on li "13 材料貨款(員購材料)" at bounding box center [507, 200] width 504 height 21
type input "13 材料貨款(員購材料)"
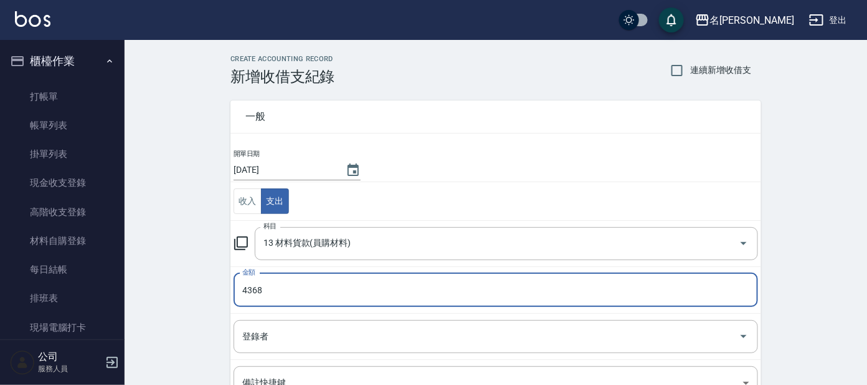
type input "4368"
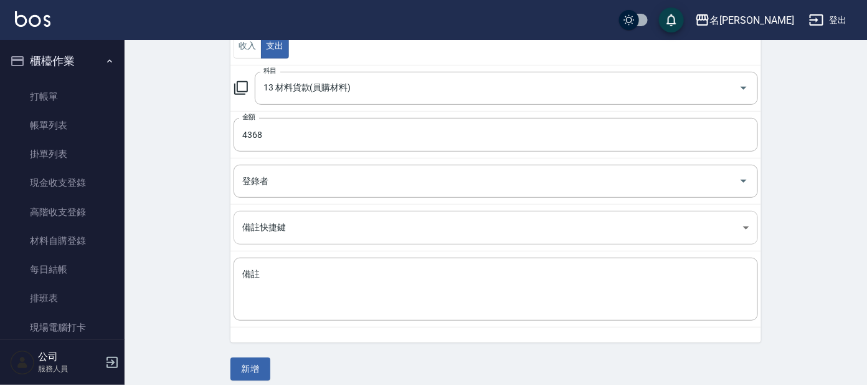
click at [299, 214] on body "名留大龍 登出 櫃檯作業 打帳單 帳單列表 掛單列表 現金收支登錄 高階收支登錄 材料自購登錄 每日結帳 排班表 現場電腦打卡 預約管理 預約管理 單日預約紀…" at bounding box center [433, 120] width 867 height 550
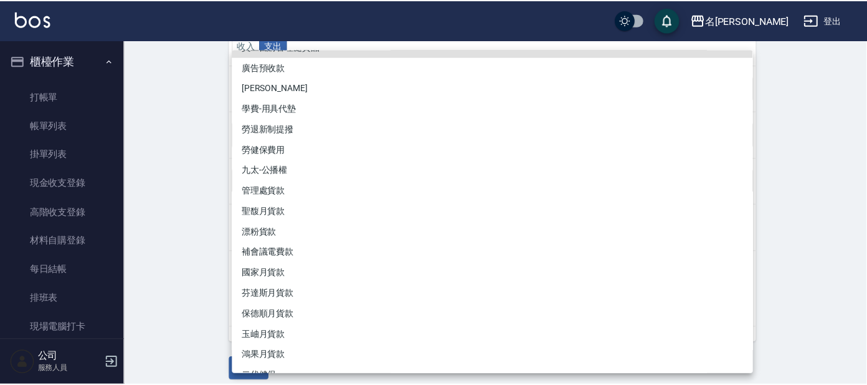
scroll to position [0, 0]
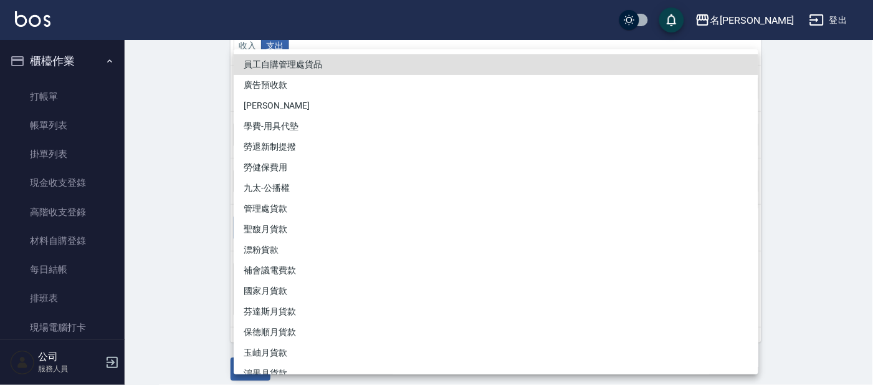
click at [212, 219] on div at bounding box center [436, 192] width 873 height 385
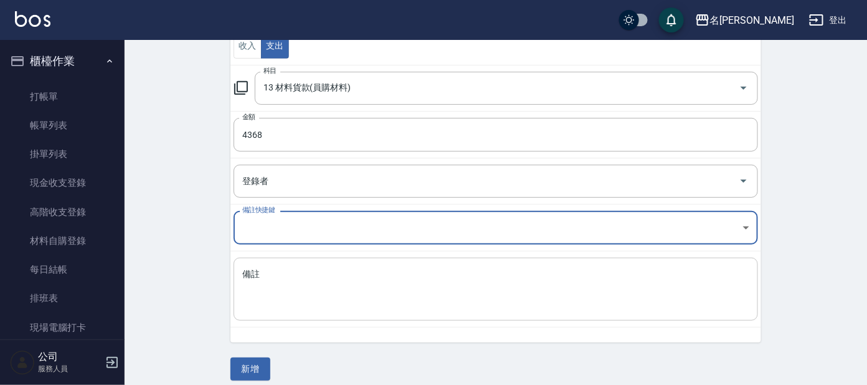
click at [295, 283] on textarea "備註" at bounding box center [495, 289] width 507 height 42
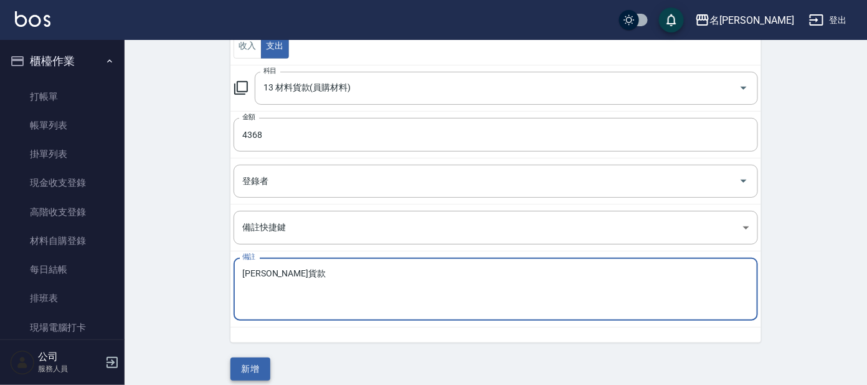
type textarea "華旭貨款"
click at [256, 370] on button "新增" at bounding box center [251, 368] width 40 height 23
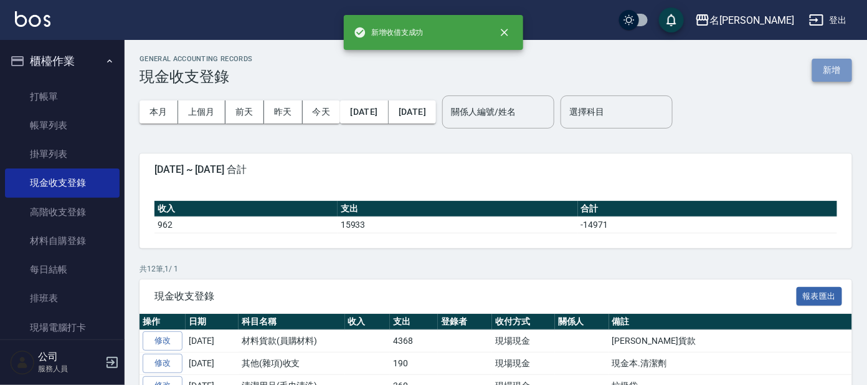
click at [841, 77] on button "新增" at bounding box center [833, 70] width 40 height 23
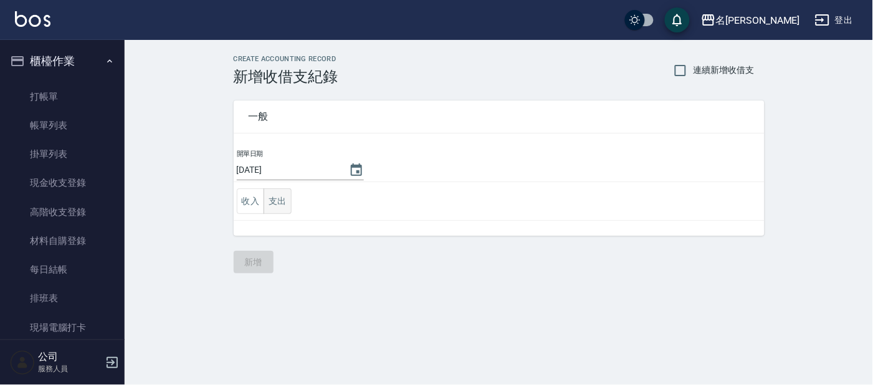
click at [281, 198] on button "支出" at bounding box center [278, 201] width 28 height 26
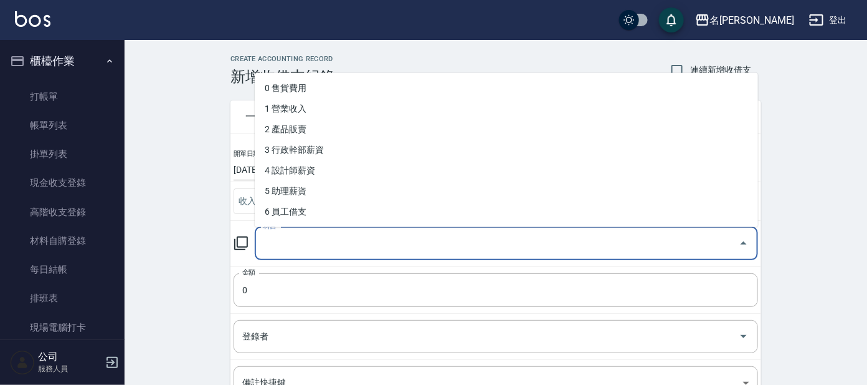
click at [306, 239] on input "科目" at bounding box center [497, 243] width 474 height 22
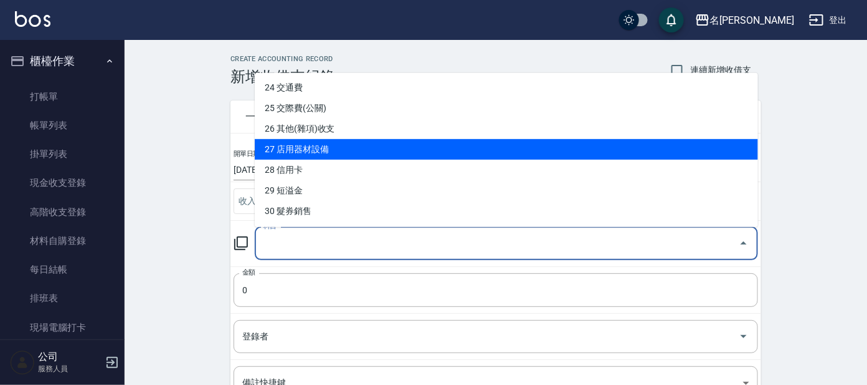
scroll to position [467, 0]
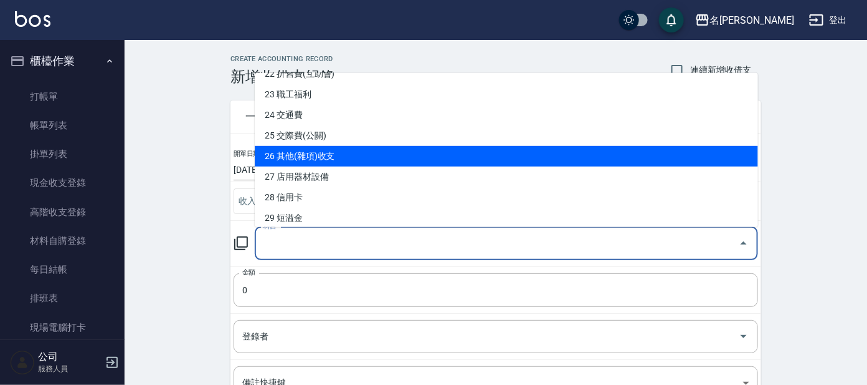
click at [389, 148] on li "26 其他(雜項)收支" at bounding box center [507, 156] width 504 height 21
type input "26 其他(雜項)收支"
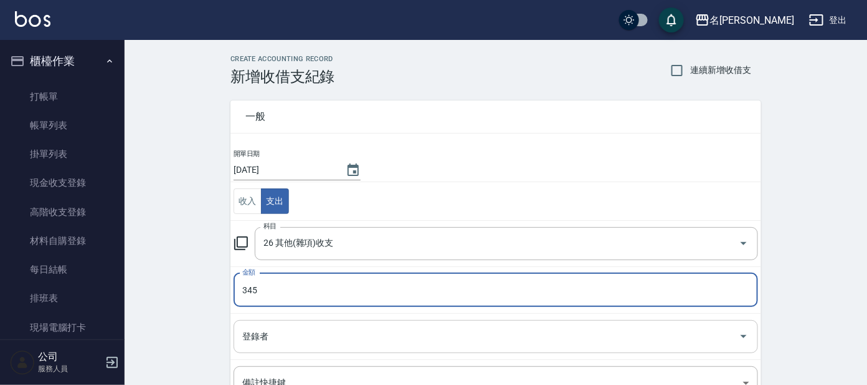
scroll to position [77, 0]
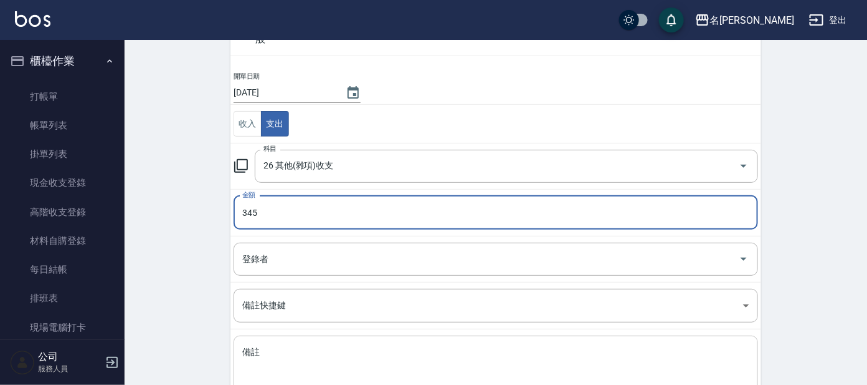
type input "345"
click at [279, 348] on textarea "備註" at bounding box center [495, 367] width 507 height 42
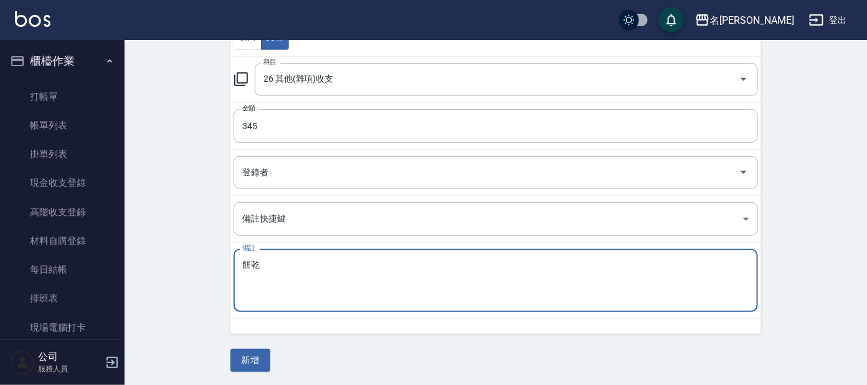
scroll to position [165, 0]
type textarea "餅乾"
click at [257, 362] on button "新增" at bounding box center [251, 359] width 40 height 23
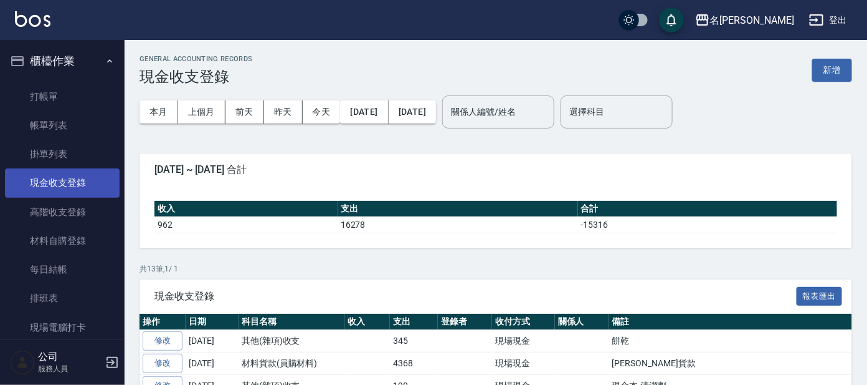
scroll to position [155, 0]
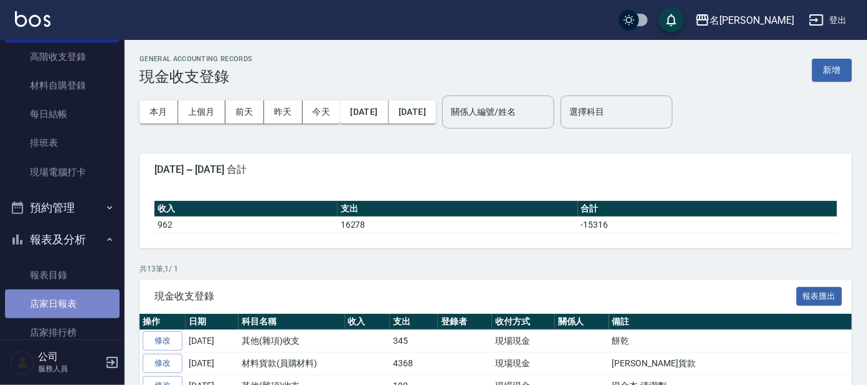
click at [73, 299] on link "店家日報表" at bounding box center [62, 303] width 115 height 29
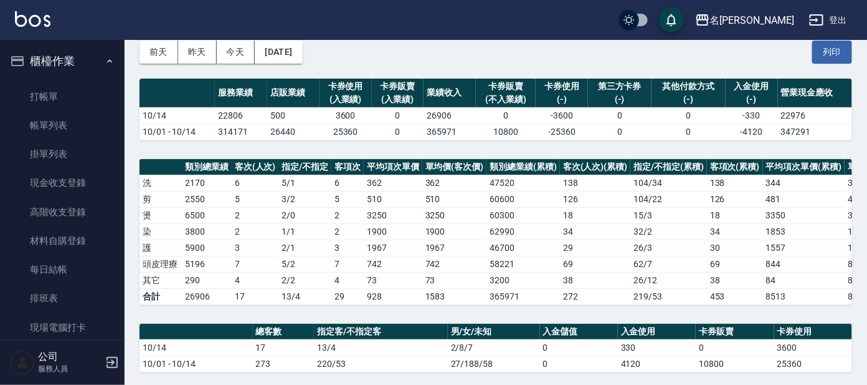
scroll to position [28, 0]
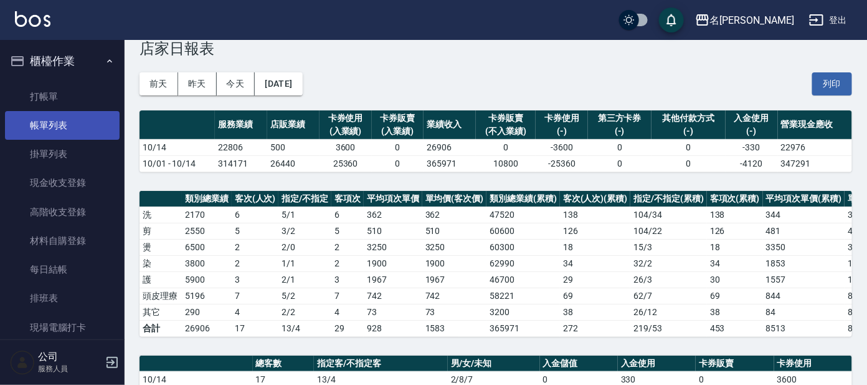
click at [62, 120] on link "帳單列表" at bounding box center [62, 125] width 115 height 29
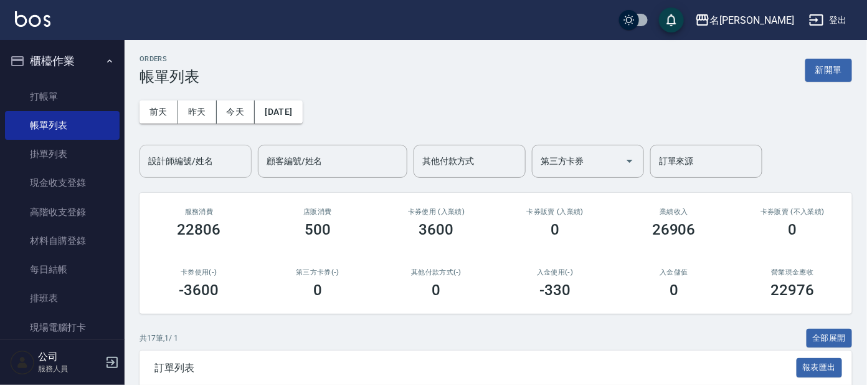
click at [196, 168] on input "設計師編號/姓名" at bounding box center [195, 161] width 101 height 22
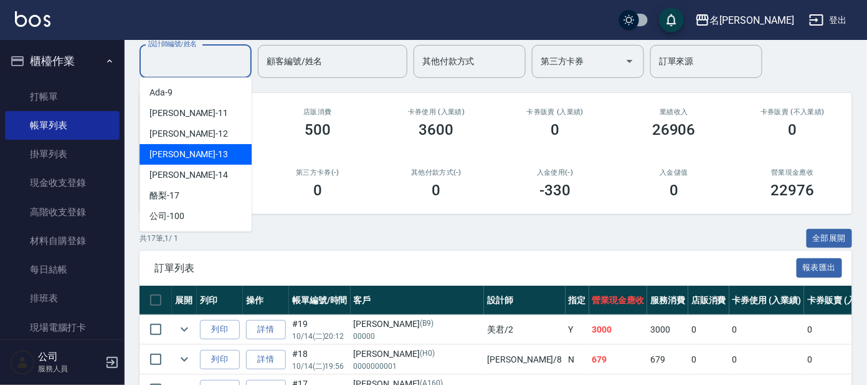
scroll to position [233, 0]
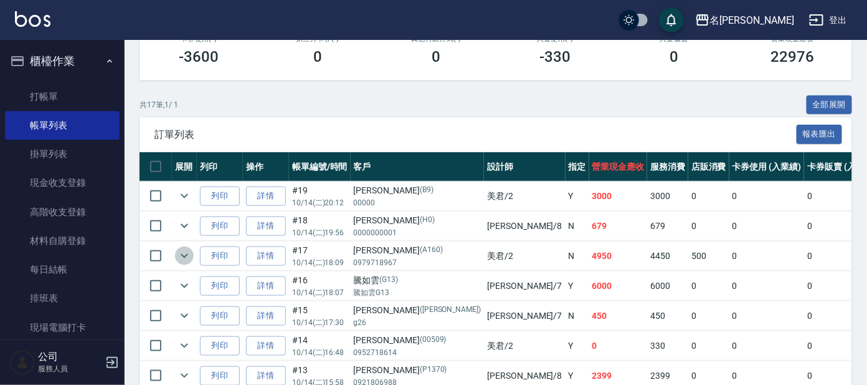
click at [185, 251] on icon "expand row" at bounding box center [184, 255] width 15 height 15
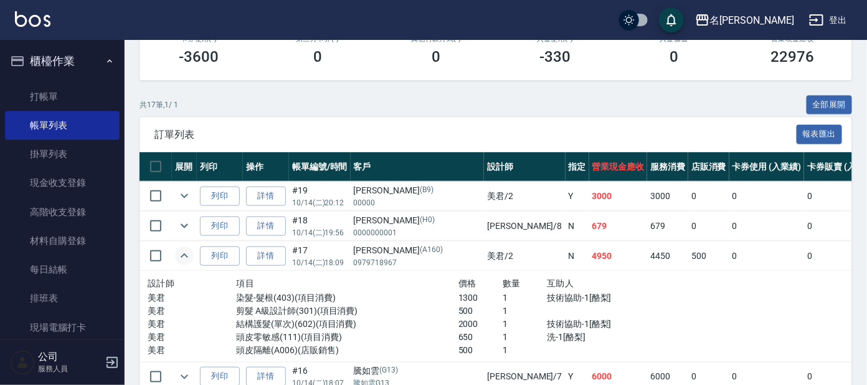
click at [182, 256] on icon "expand row" at bounding box center [184, 255] width 7 height 4
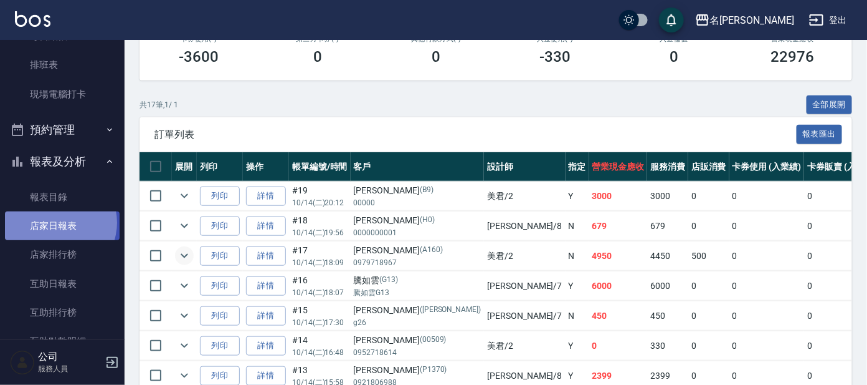
click at [57, 222] on link "店家日報表" at bounding box center [62, 225] width 115 height 29
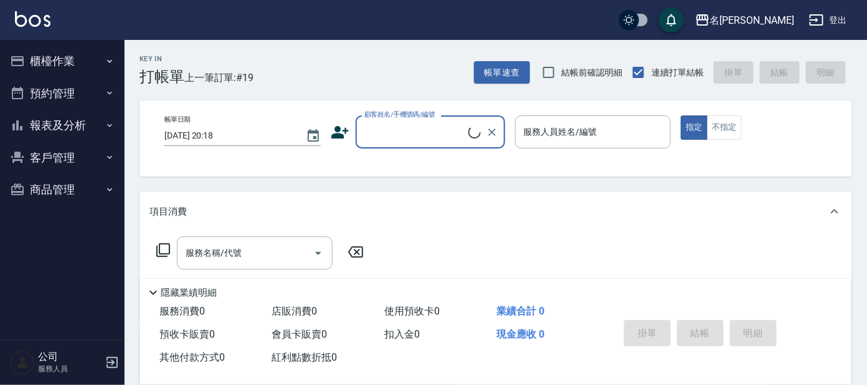
click at [81, 54] on button "櫃檯作業" at bounding box center [62, 61] width 115 height 32
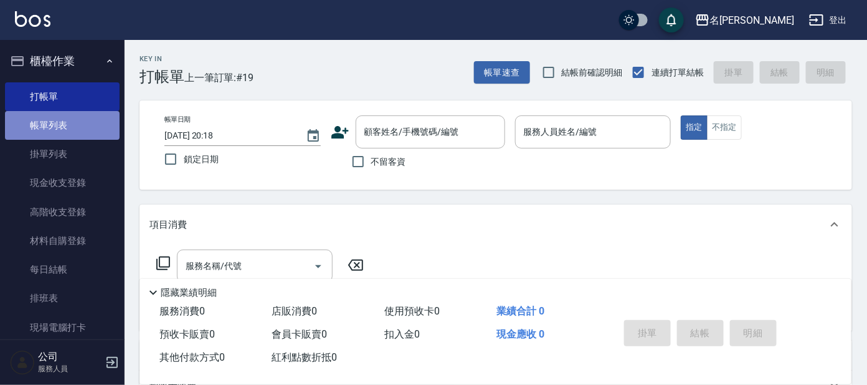
click at [80, 111] on link "帳單列表" at bounding box center [62, 125] width 115 height 29
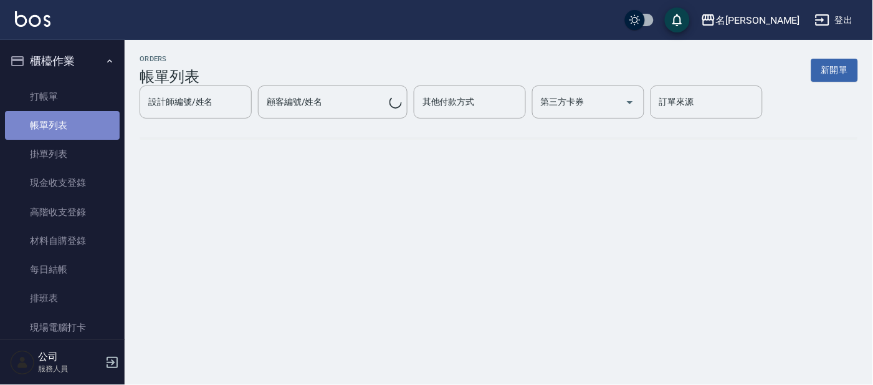
click at [79, 128] on link "帳單列表" at bounding box center [62, 125] width 115 height 29
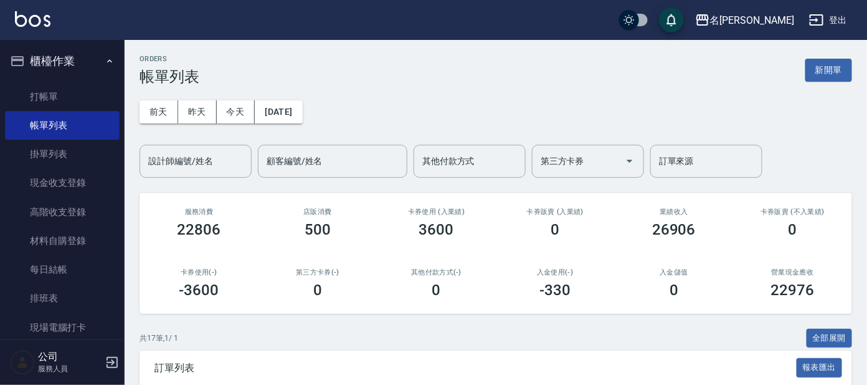
scroll to position [233, 0]
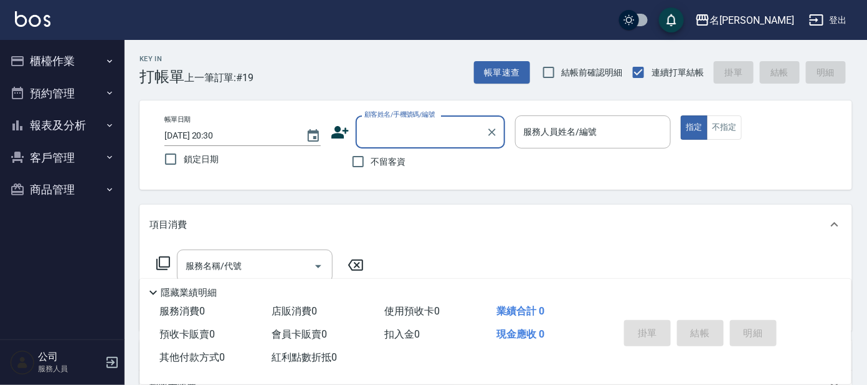
click at [69, 72] on button "櫃檯作業" at bounding box center [62, 61] width 115 height 32
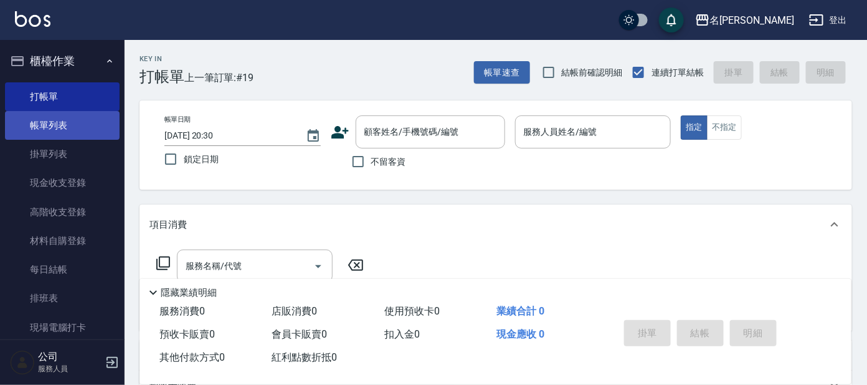
click at [69, 126] on link "帳單列表" at bounding box center [62, 125] width 115 height 29
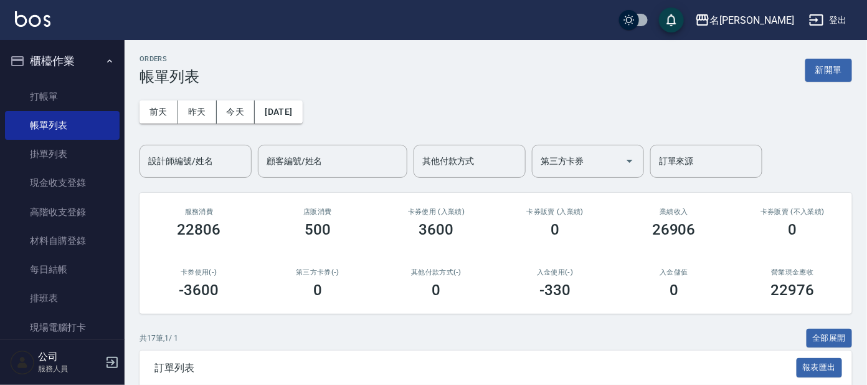
click at [201, 174] on div "設計師編號/姓名" at bounding box center [196, 161] width 112 height 33
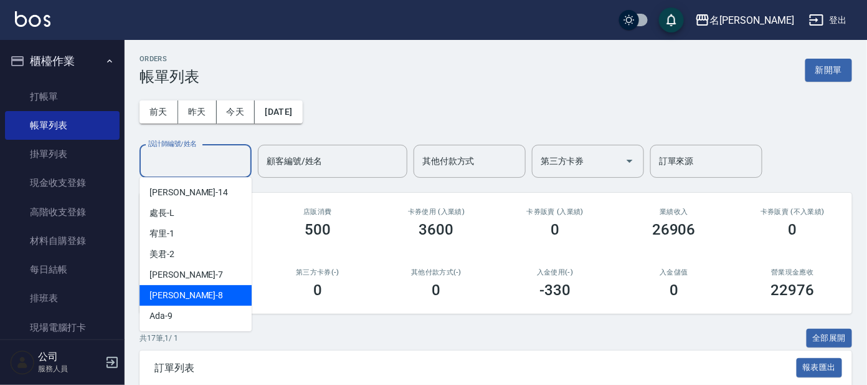
click at [188, 297] on div "[PERSON_NAME] -8" at bounding box center [196, 295] width 112 height 21
type input "亞璇-8"
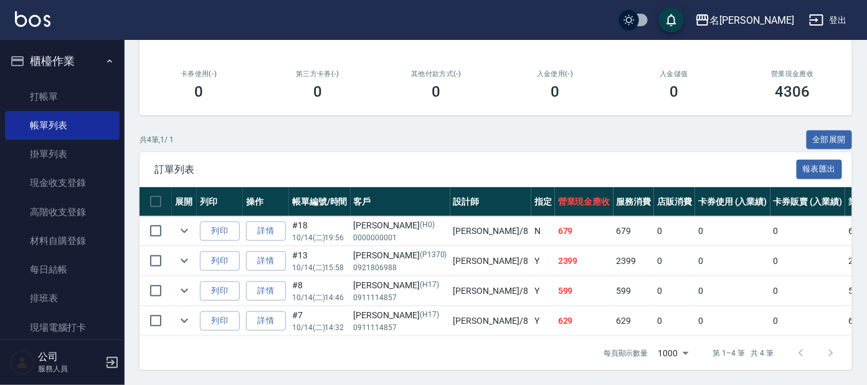
scroll to position [209, 0]
click at [31, 87] on link "打帳單" at bounding box center [62, 96] width 115 height 29
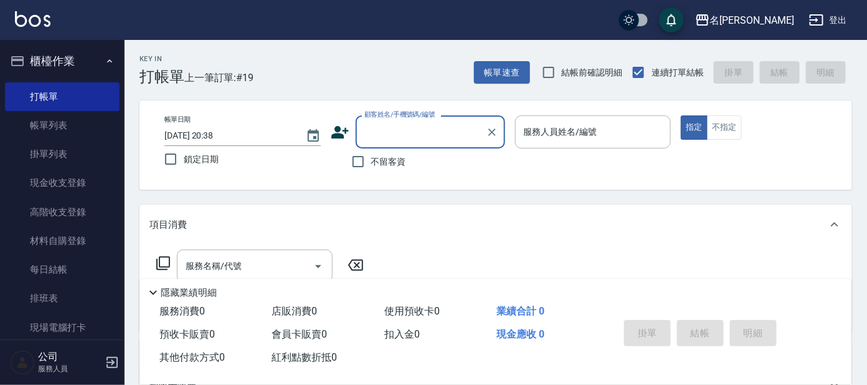
click at [407, 133] on input "顧客姓名/手機號碼/編號" at bounding box center [421, 132] width 120 height 22
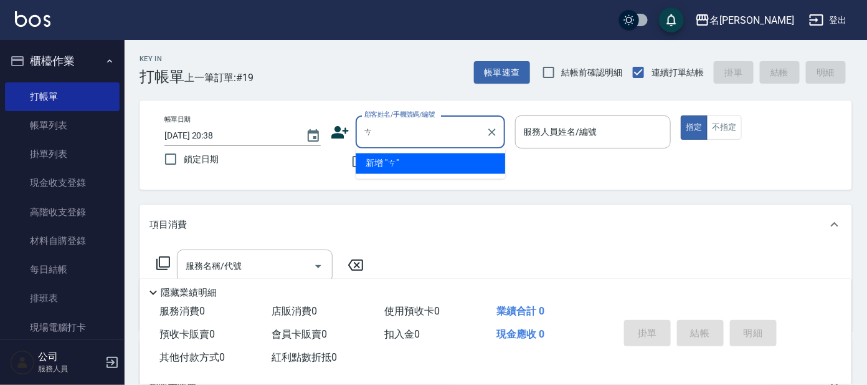
type input "2"
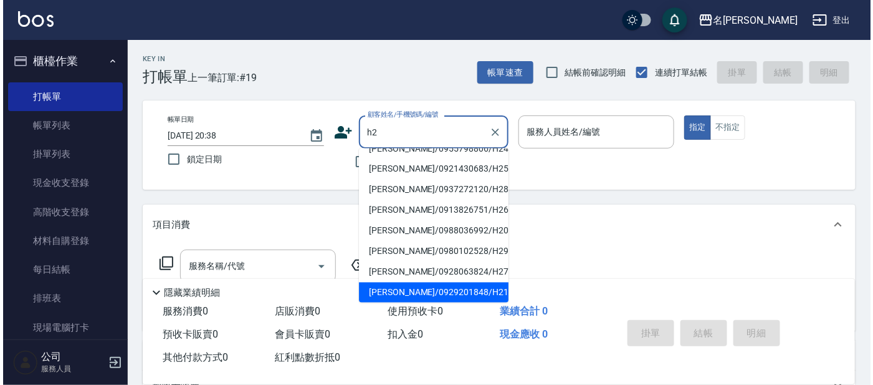
scroll to position [36, 0]
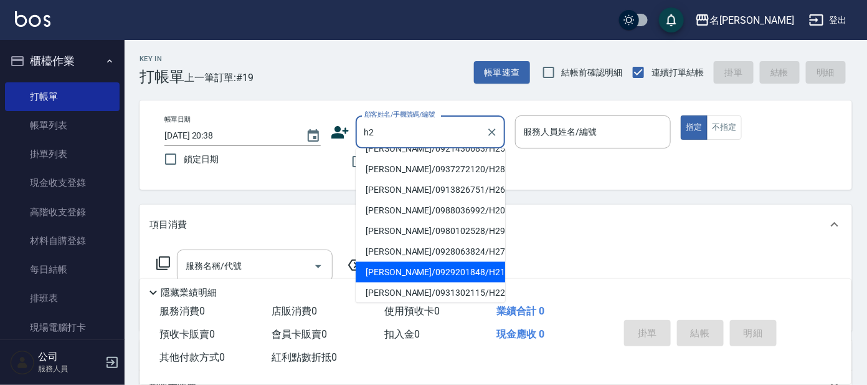
type input "[PERSON_NAME]/0929201848/H21"
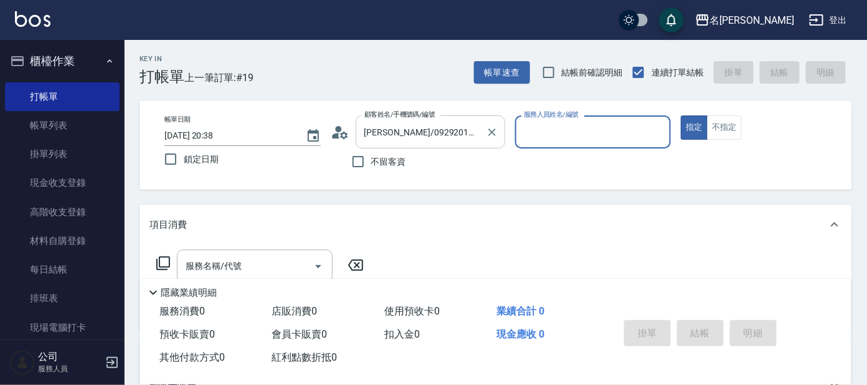
type input "亞璇-8"
click at [681, 115] on button "指定" at bounding box center [694, 127] width 27 height 24
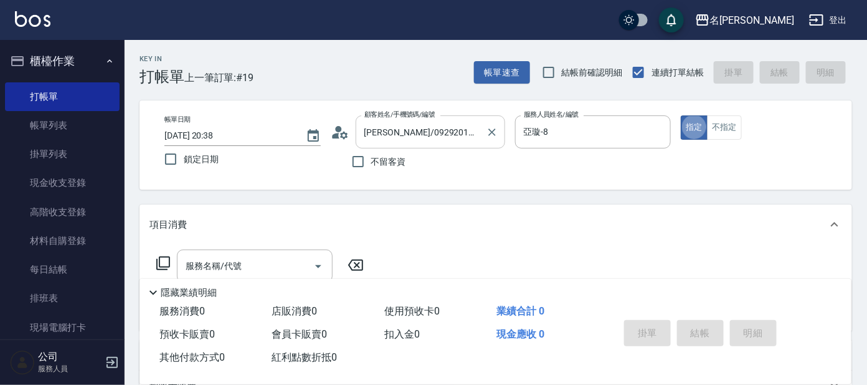
type button "true"
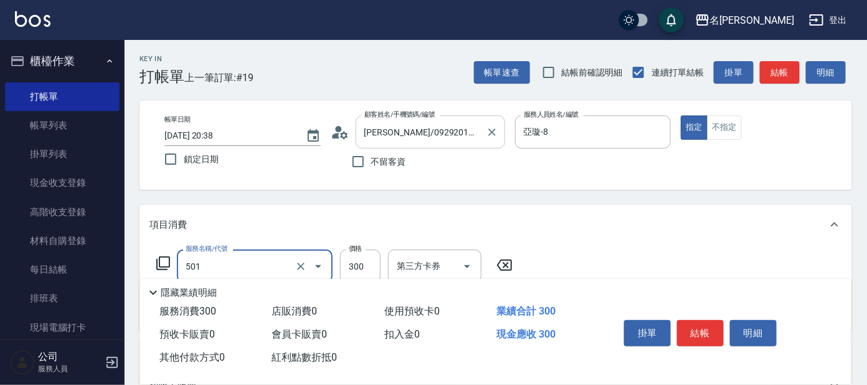
type input "洗髮(創意)(501)"
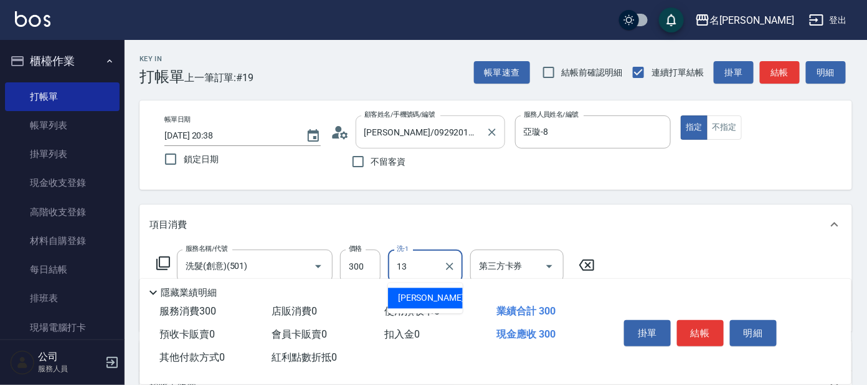
type input "[PERSON_NAME]-13"
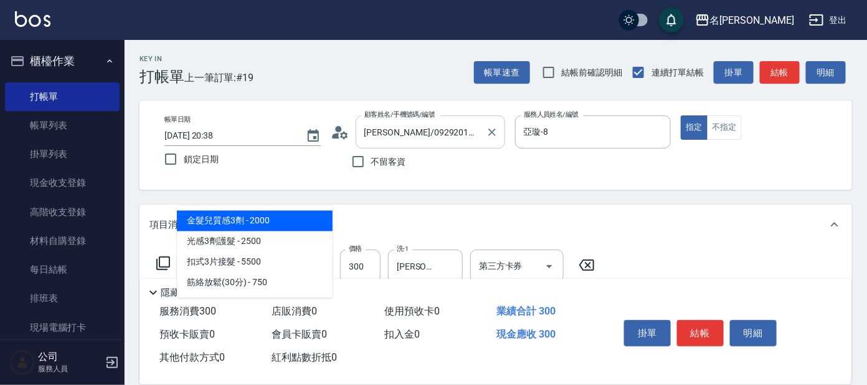
type input "303"
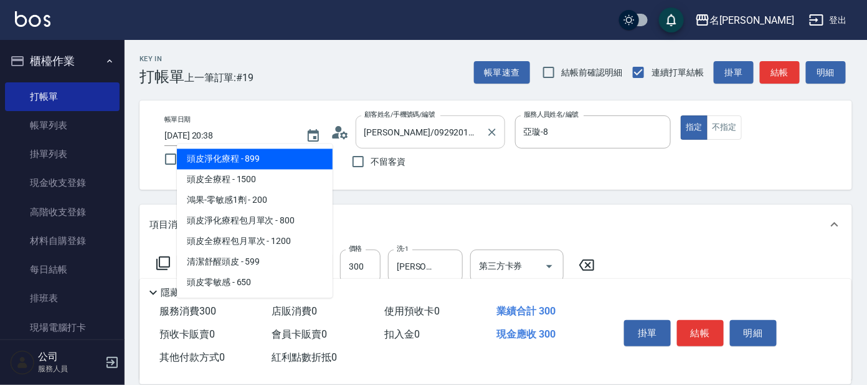
type input "5"
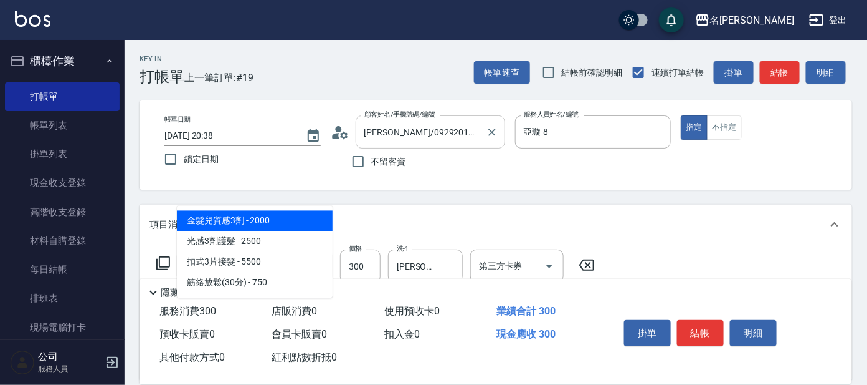
type input "303"
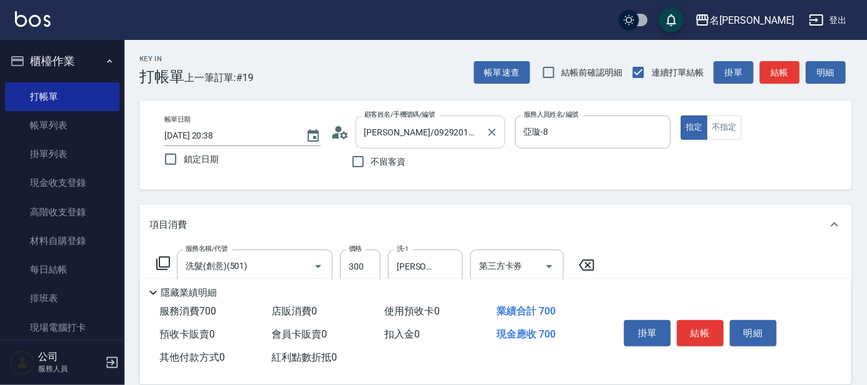
type input "剪髮C級設計師(303)"
type input "450"
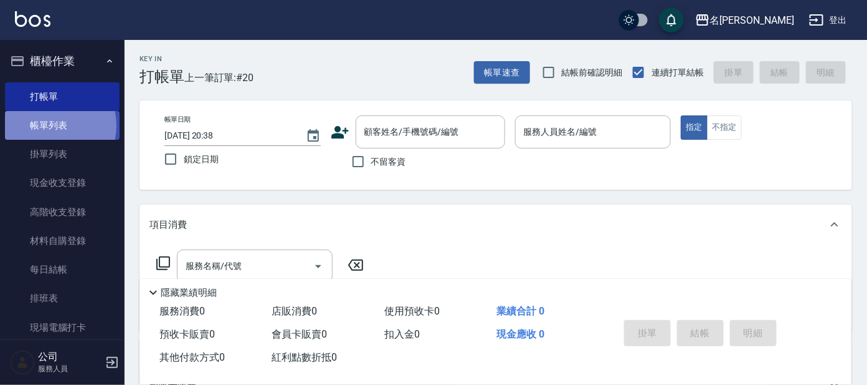
click at [50, 125] on link "帳單列表" at bounding box center [62, 125] width 115 height 29
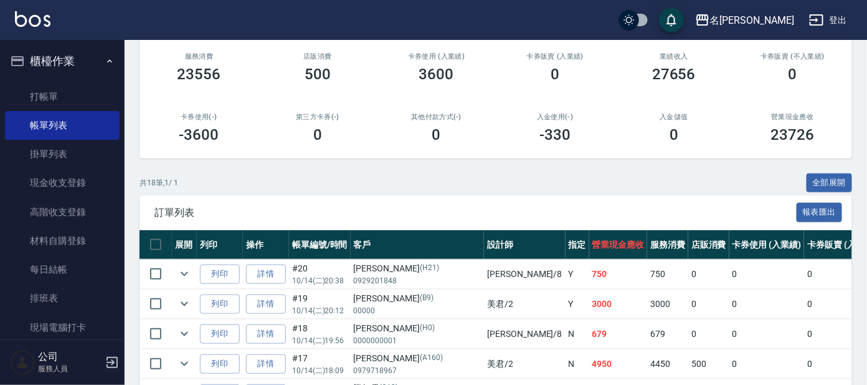
scroll to position [77, 0]
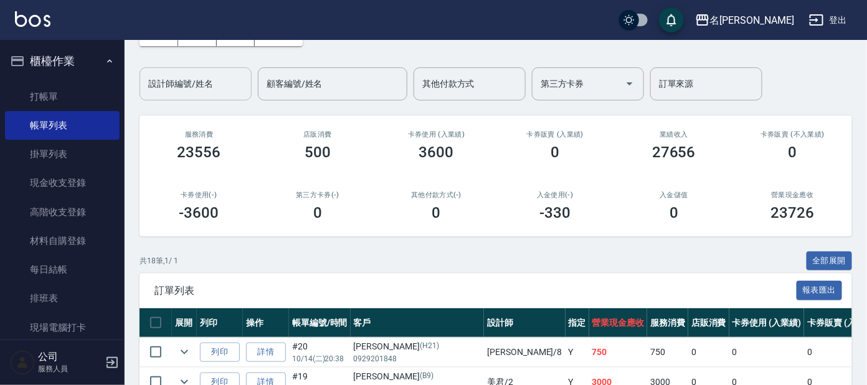
click at [204, 86] on input "設計師編號/姓名" at bounding box center [195, 84] width 101 height 22
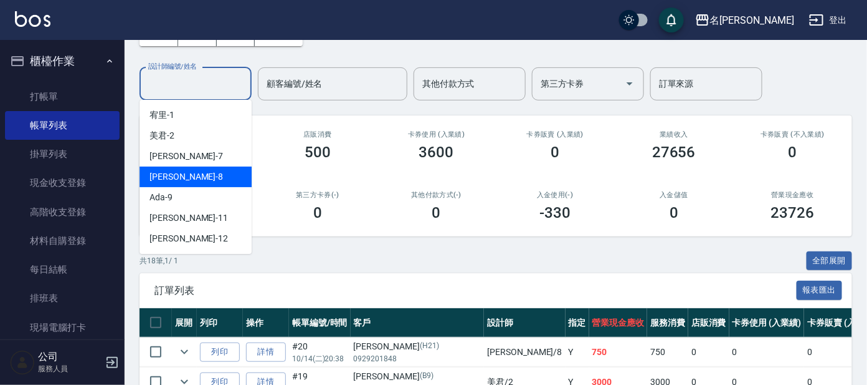
click at [191, 171] on div "[PERSON_NAME] -8" at bounding box center [196, 176] width 112 height 21
type input "亞璇-8"
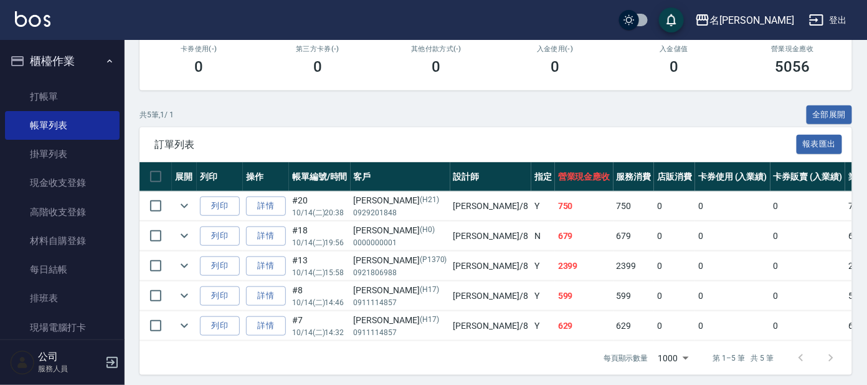
scroll to position [239, 0]
